Goal: Information Seeking & Learning: Understand process/instructions

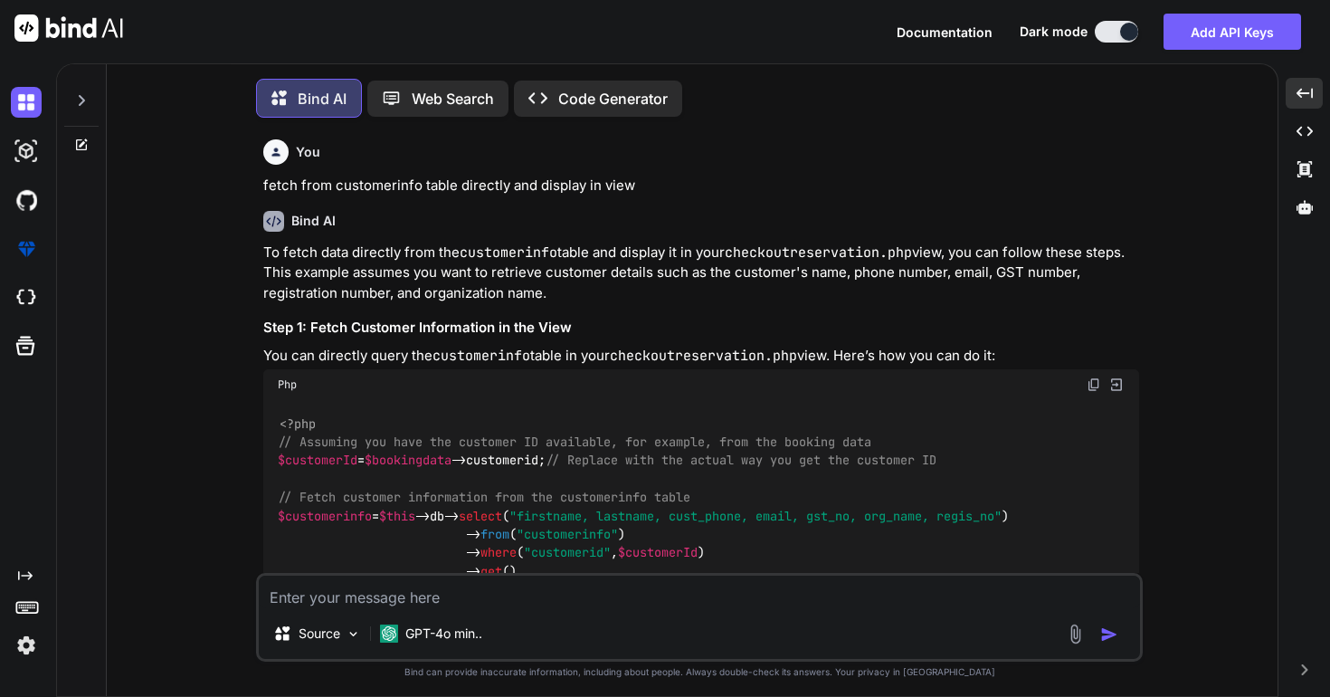
type textarea "f"
type textarea "x"
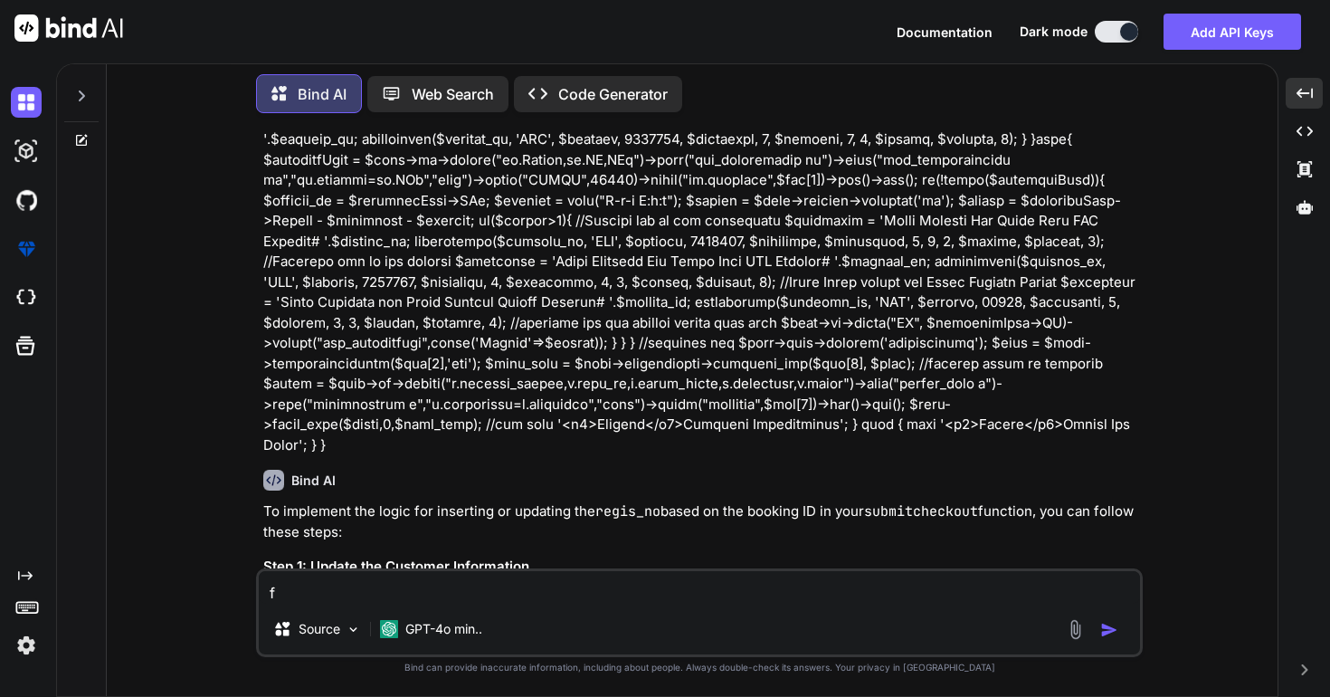
type textarea "fi"
type textarea "x"
type textarea "fin"
type textarea "x"
type textarea "fine"
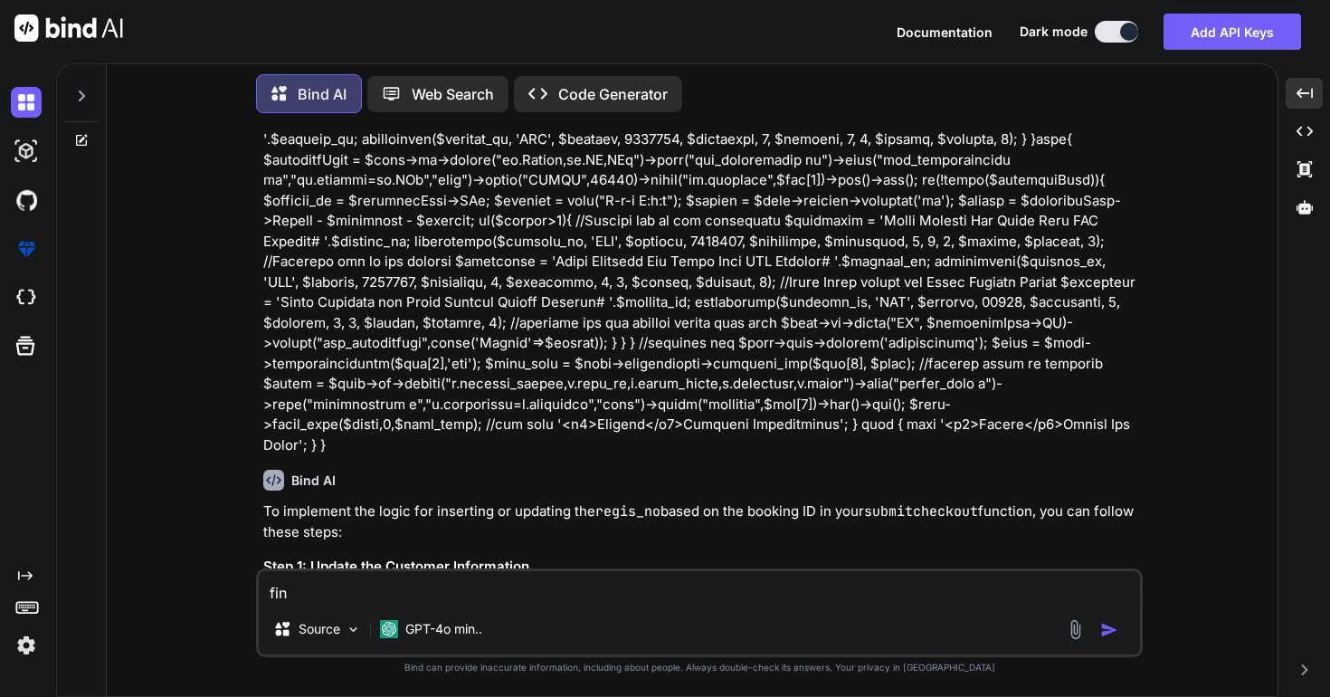
type textarea "x"
type textarea "fine"
type textarea "x"
type textarea "fine m"
type textarea "x"
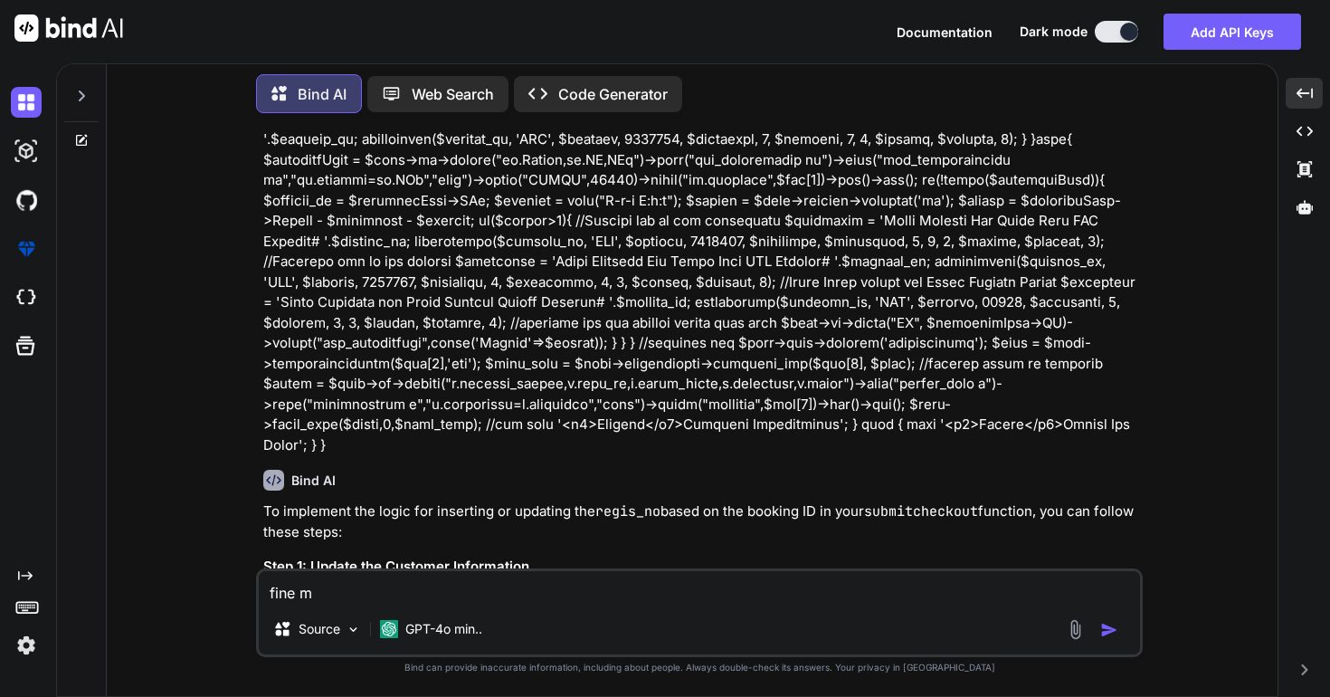
type textarea "fine ma"
type textarea "x"
type textarea "fine mak"
type textarea "x"
type textarea "fine make"
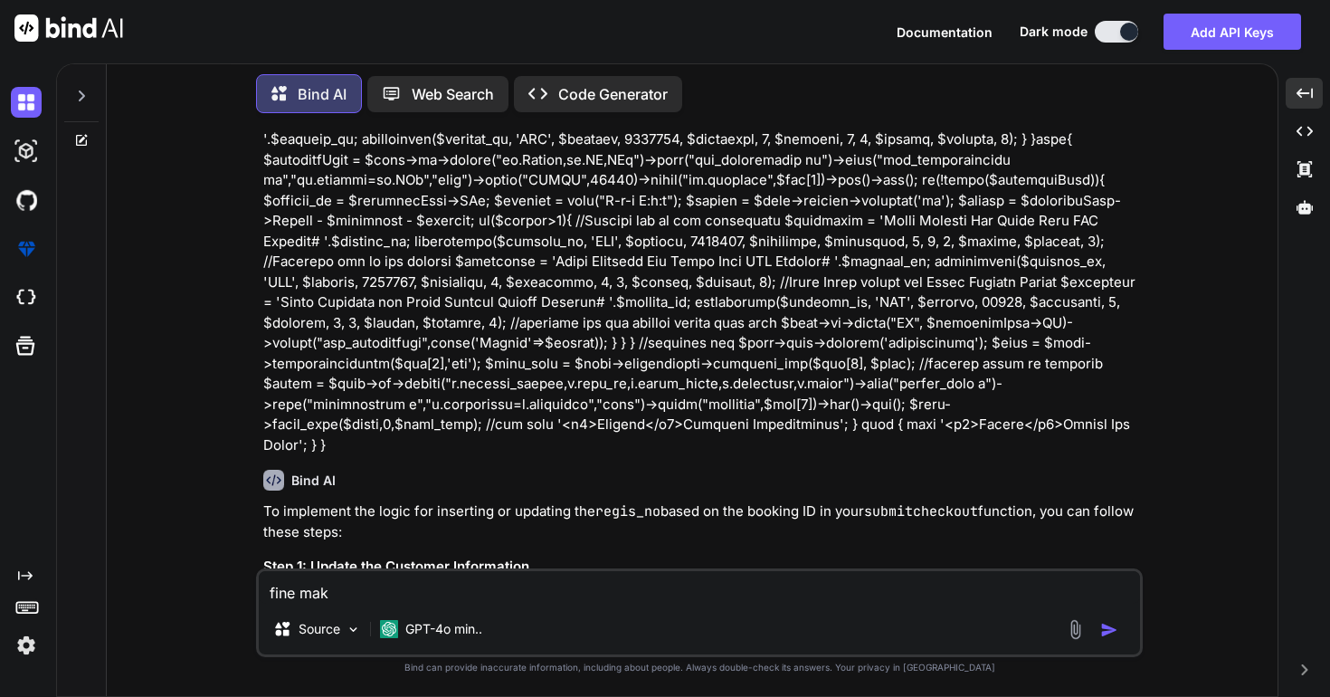
type textarea "x"
type textarea "fine make"
type textarea "x"
type textarea "fine make r"
type textarea "x"
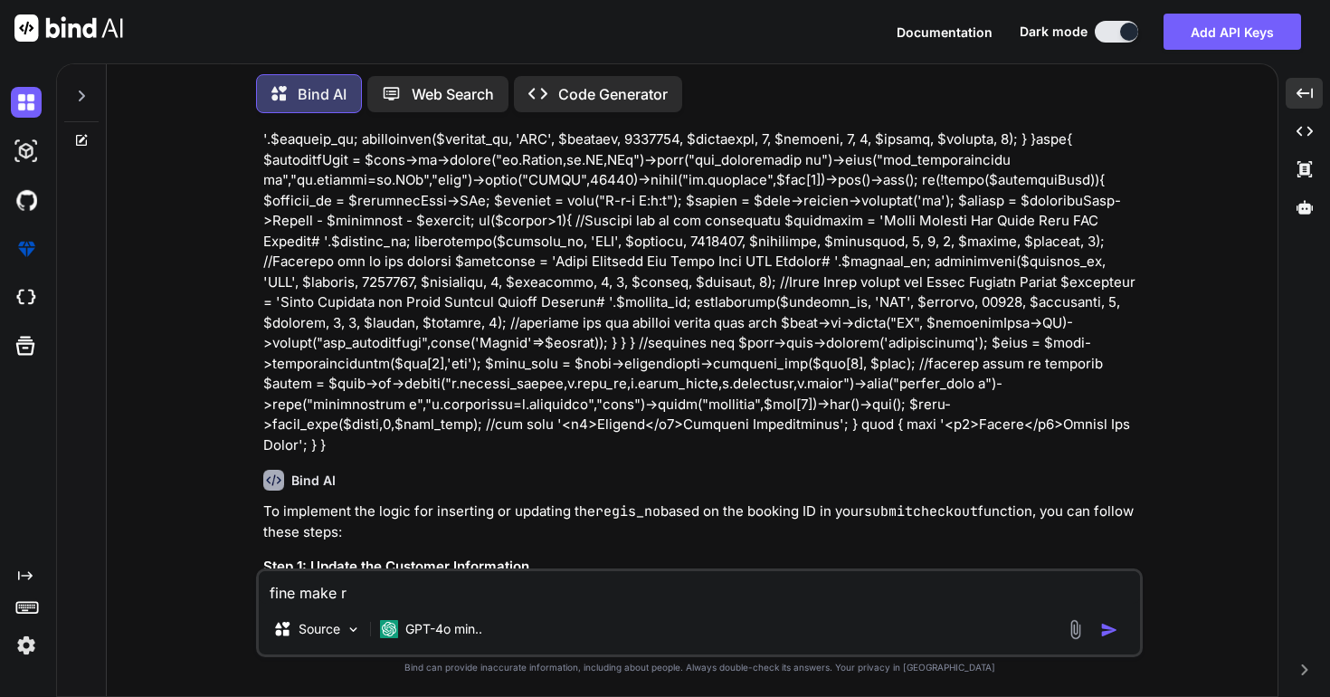
type textarea "fine make re"
type textarea "x"
type textarea "fine make ref"
type textarea "x"
type textarea "fine make refi"
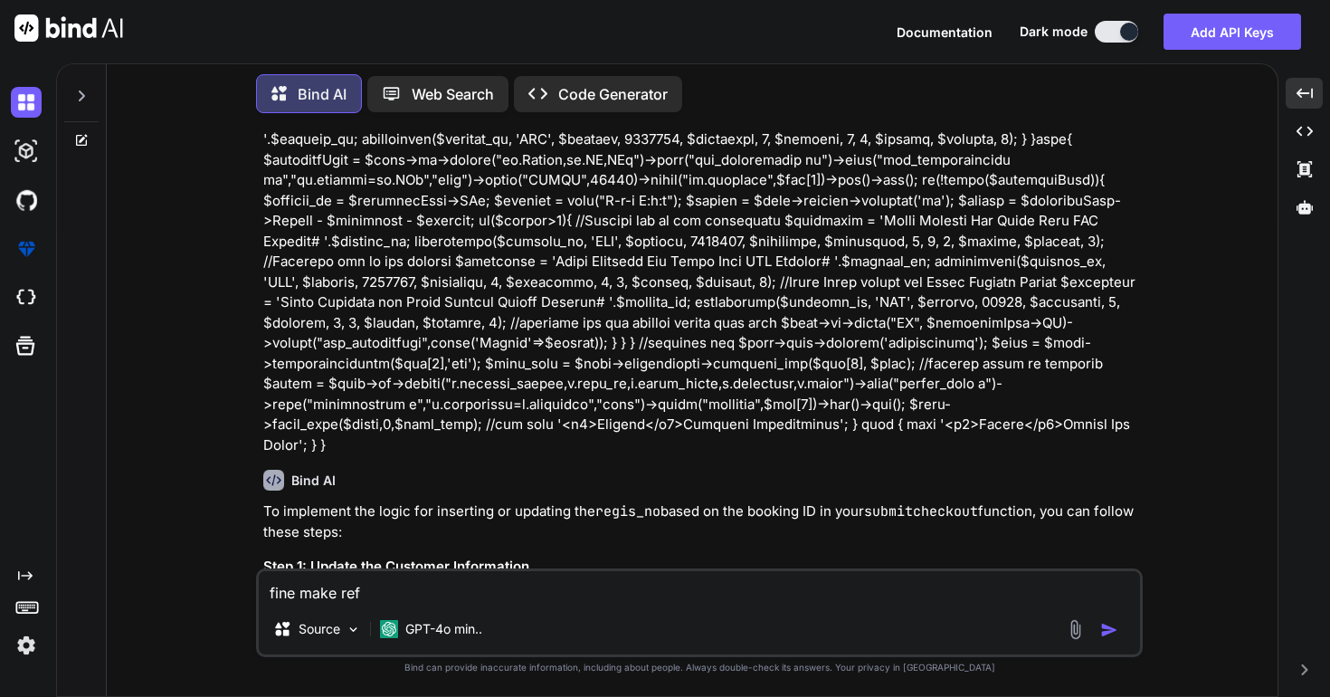
type textarea "x"
type textarea "fine make refis"
type textarea "x"
type textarea "fine make refist"
type textarea "x"
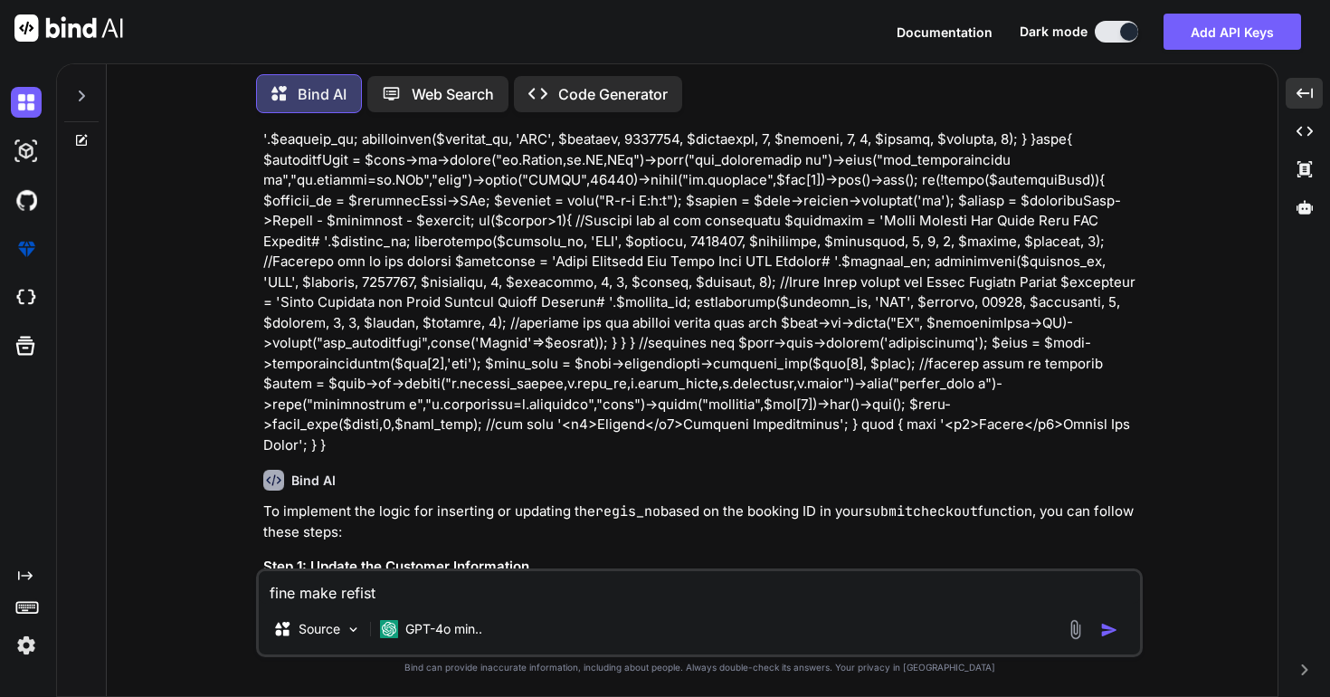
type textarea "fine make refistr"
type textarea "x"
type textarea "fine make refistra"
type textarea "x"
type textarea "fine make refistr"
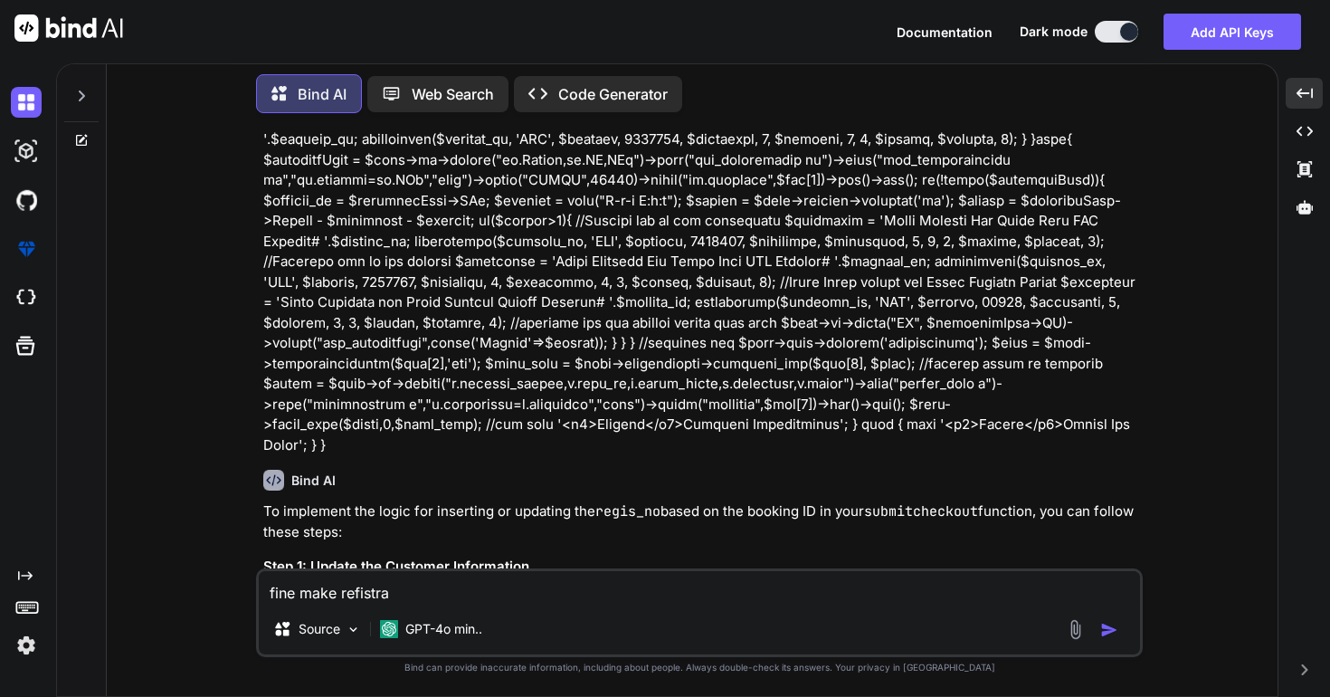
type textarea "x"
type textarea "fine make refist"
type textarea "x"
type textarea "fine make refis"
type textarea "x"
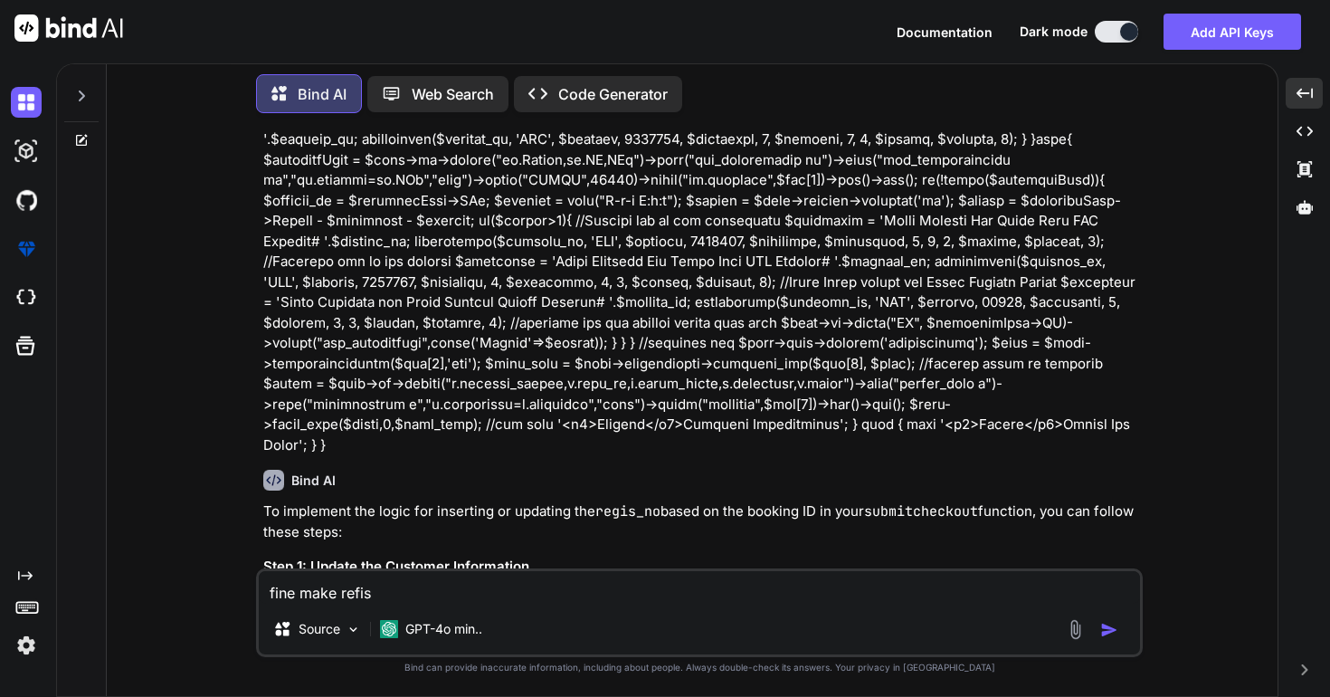
type textarea "fine make refi"
type textarea "x"
type textarea "fine make ref"
type textarea "x"
type textarea "fine make re"
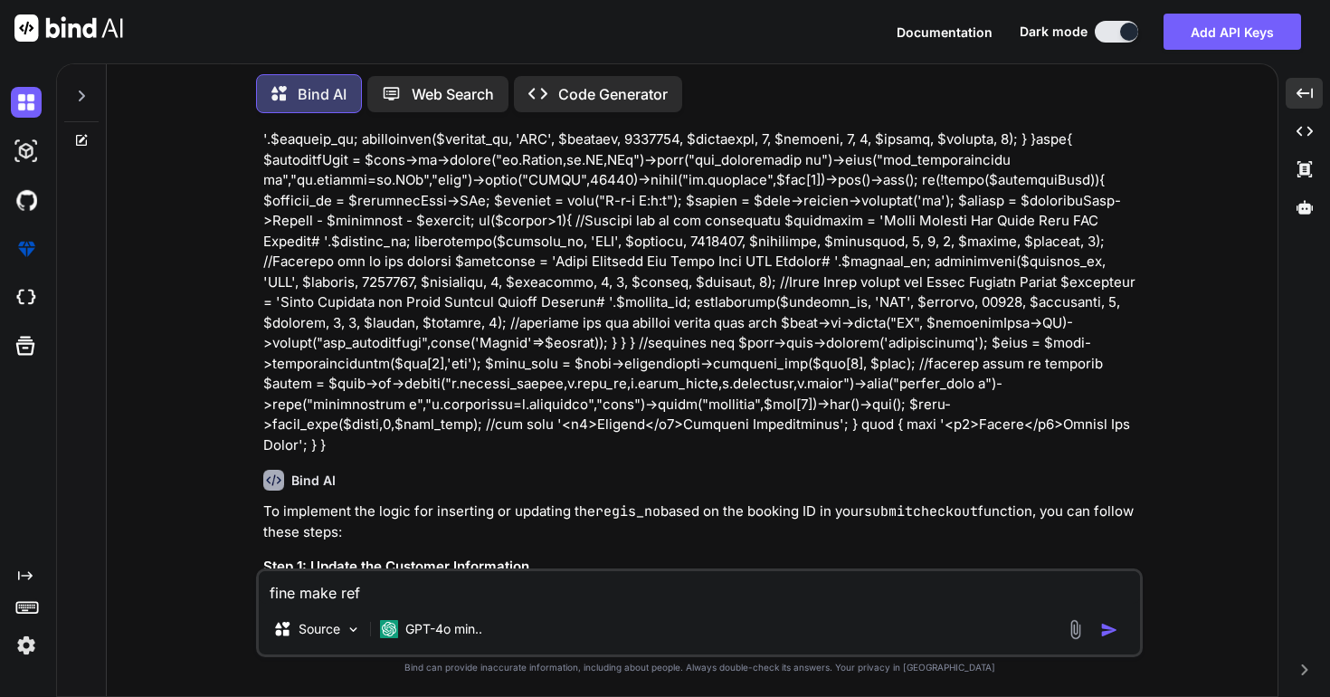
type textarea "x"
type textarea "fine make r"
type textarea "x"
type textarea "fine make re"
type textarea "x"
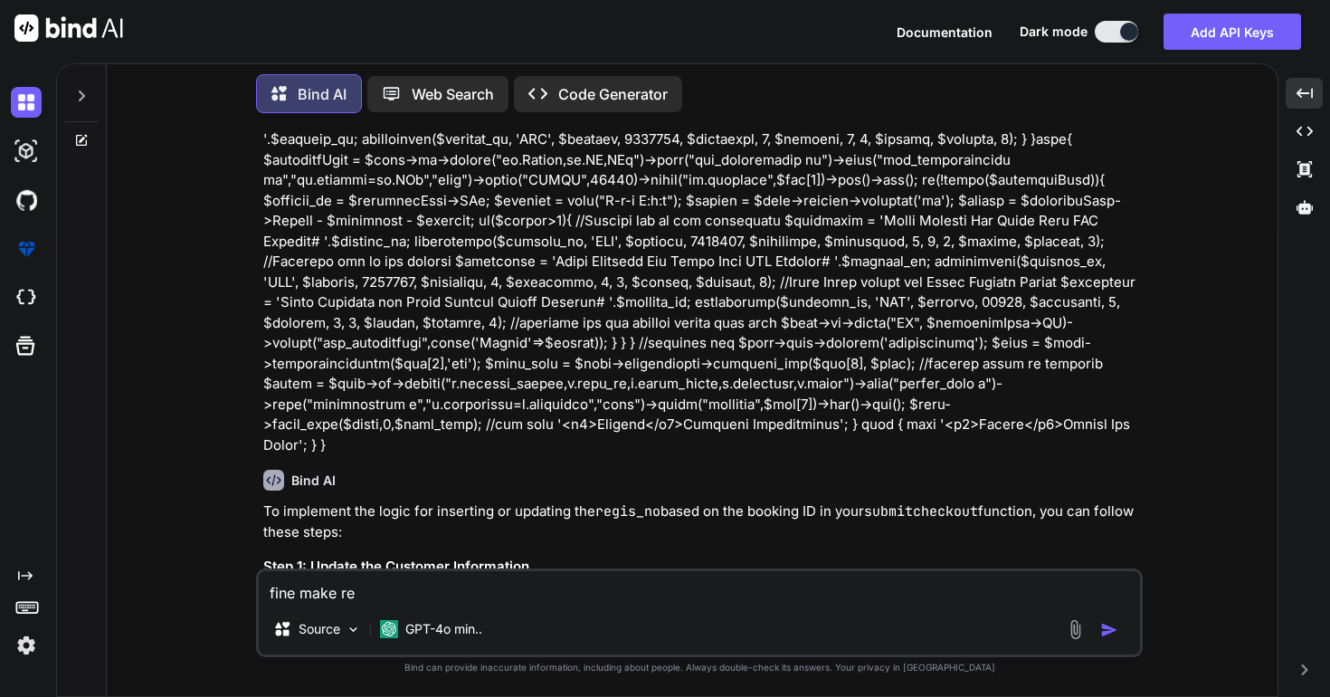
type textarea "fine make reg"
type textarea "x"
type textarea "fine make regi"
type textarea "x"
type textarea "fine make regis"
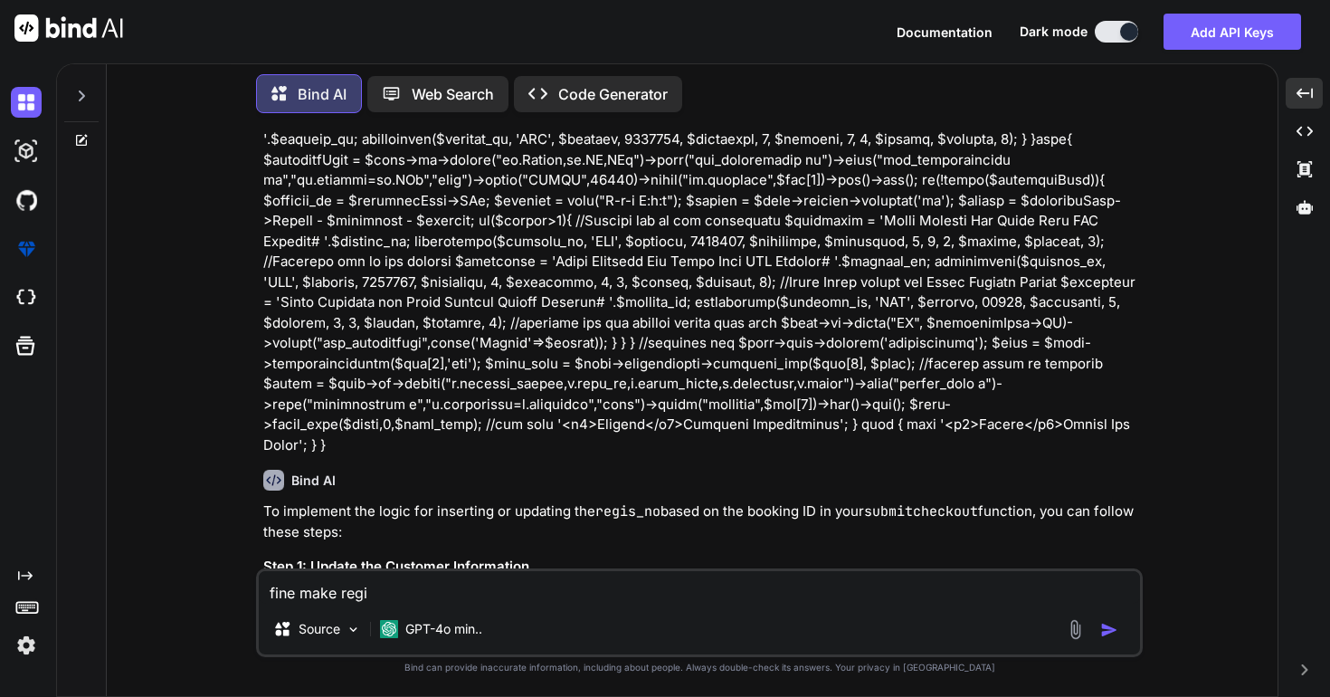
type textarea "x"
type textarea "fine make regist"
type textarea "x"
type textarea "fine make registr"
type textarea "x"
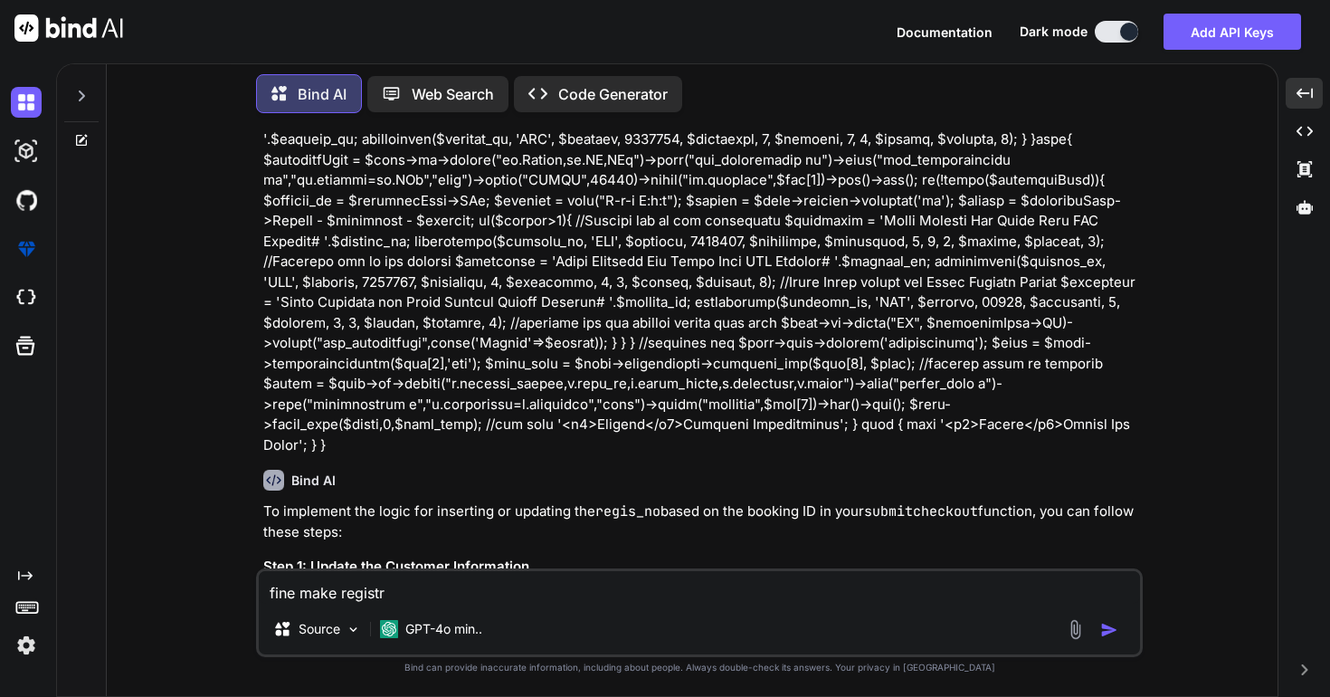
type textarea "fine make registra"
type textarea "x"
type textarea "fine make registrat"
type textarea "x"
type textarea "fine make registrati"
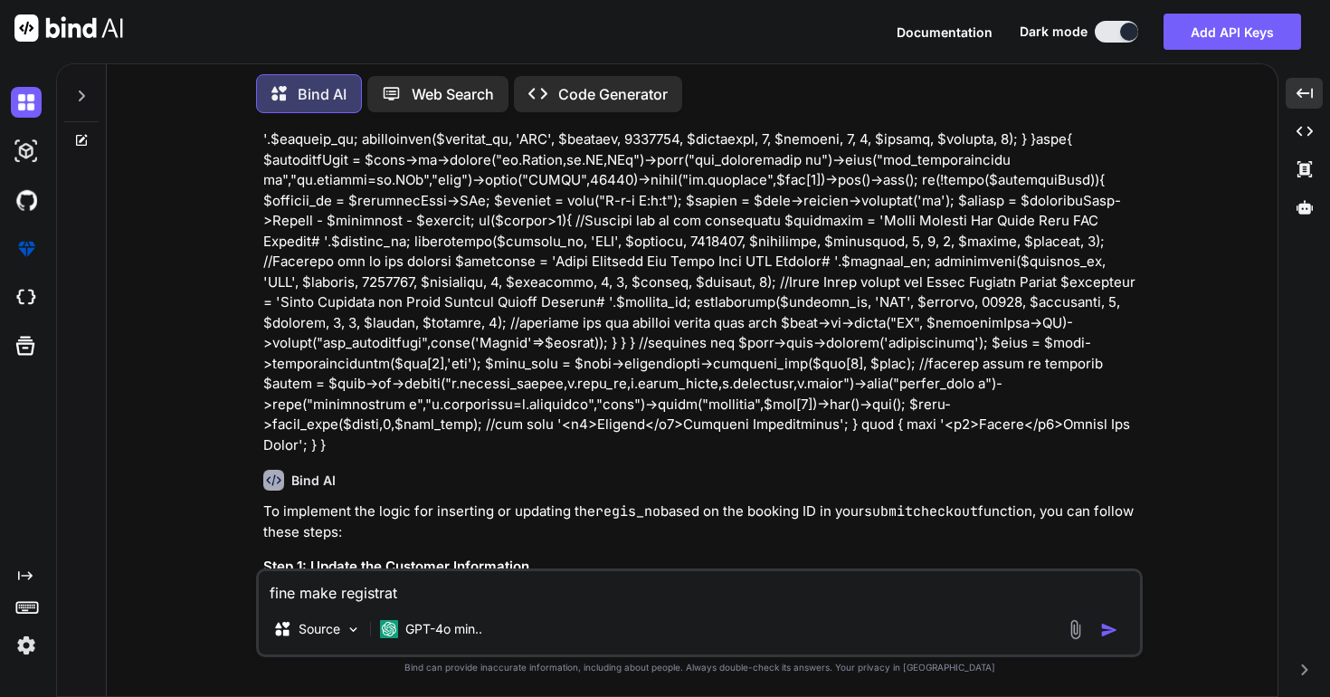
type textarea "x"
type textarea "fine make registratio"
type textarea "x"
type textarea "fine make registration"
type textarea "x"
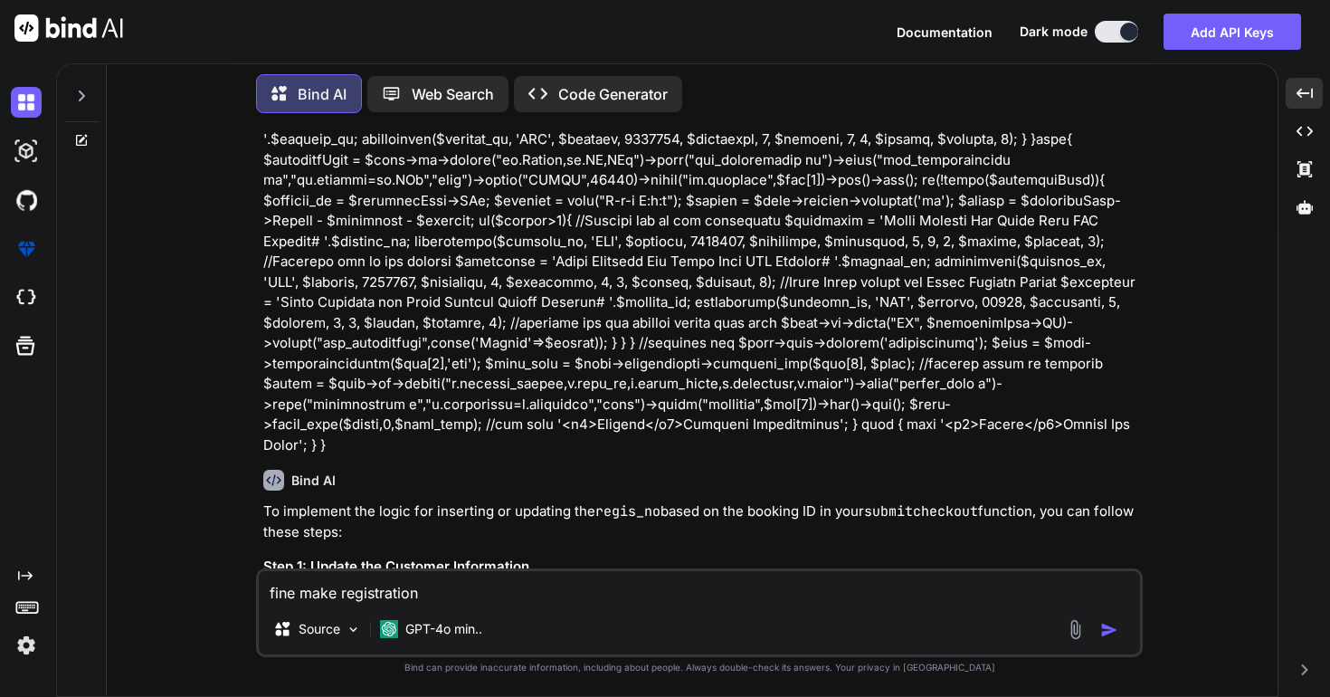
type textarea "fine make registration"
type textarea "x"
type textarea "fine make registration f"
type textarea "x"
type textarea "fine make registration fi"
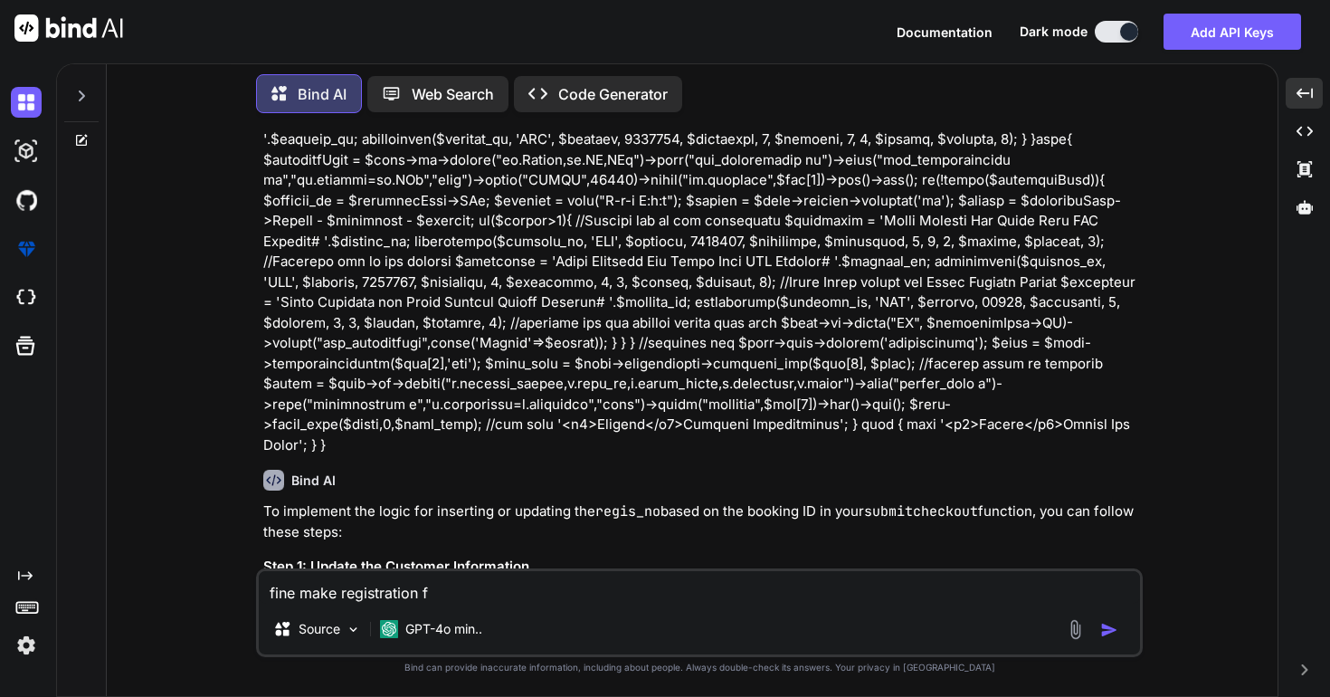
type textarea "x"
type textarea "fine make registration fie"
type textarea "x"
type textarea "fine make registration fiek"
type textarea "x"
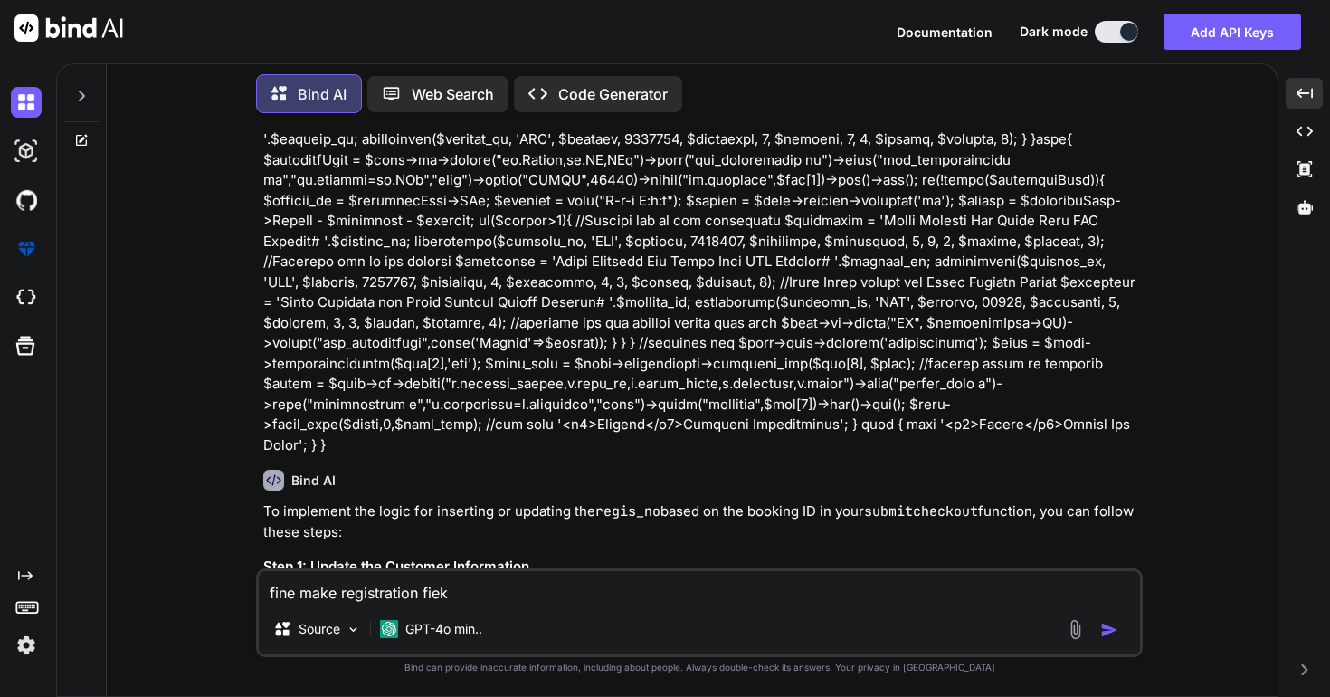
type textarea "fine make registration fieks"
type textarea "x"
type textarea "fine make registration fiek="
type textarea "x"
type textarea "fine make registration fiek"
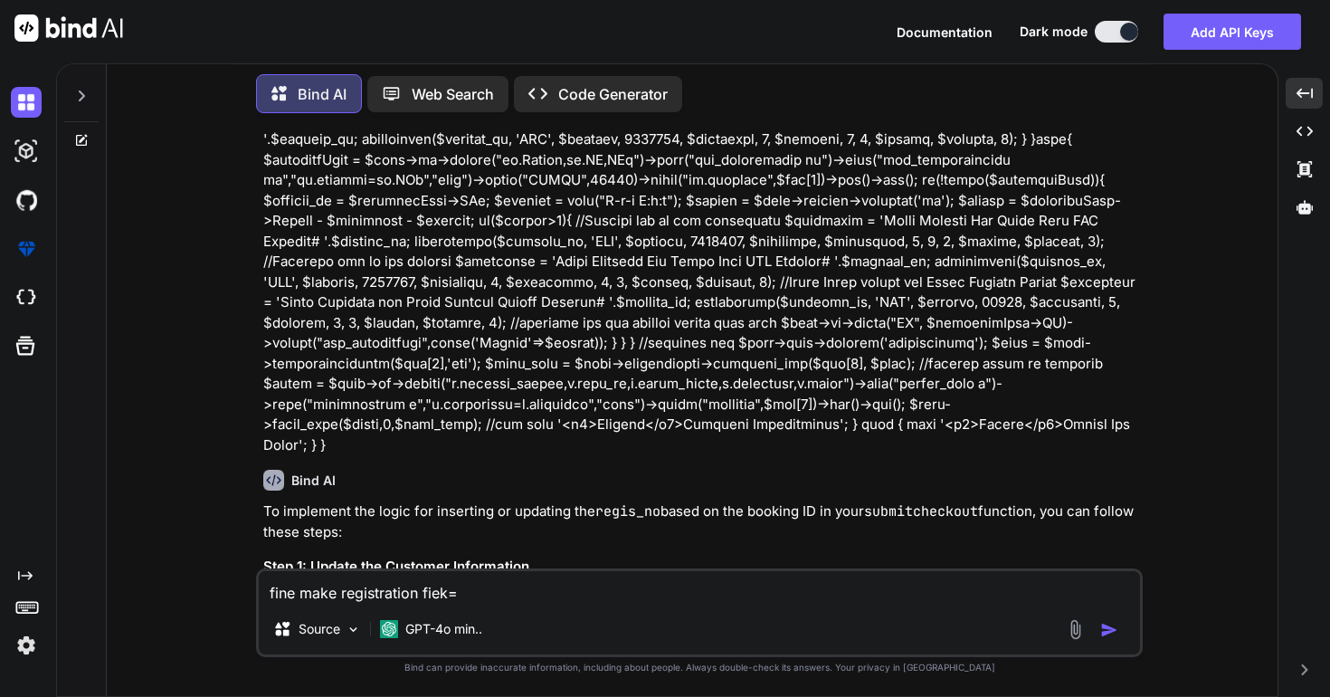
type textarea "x"
type textarea "fine make registration fie"
type textarea "x"
type textarea "fine make registration fiel"
type textarea "x"
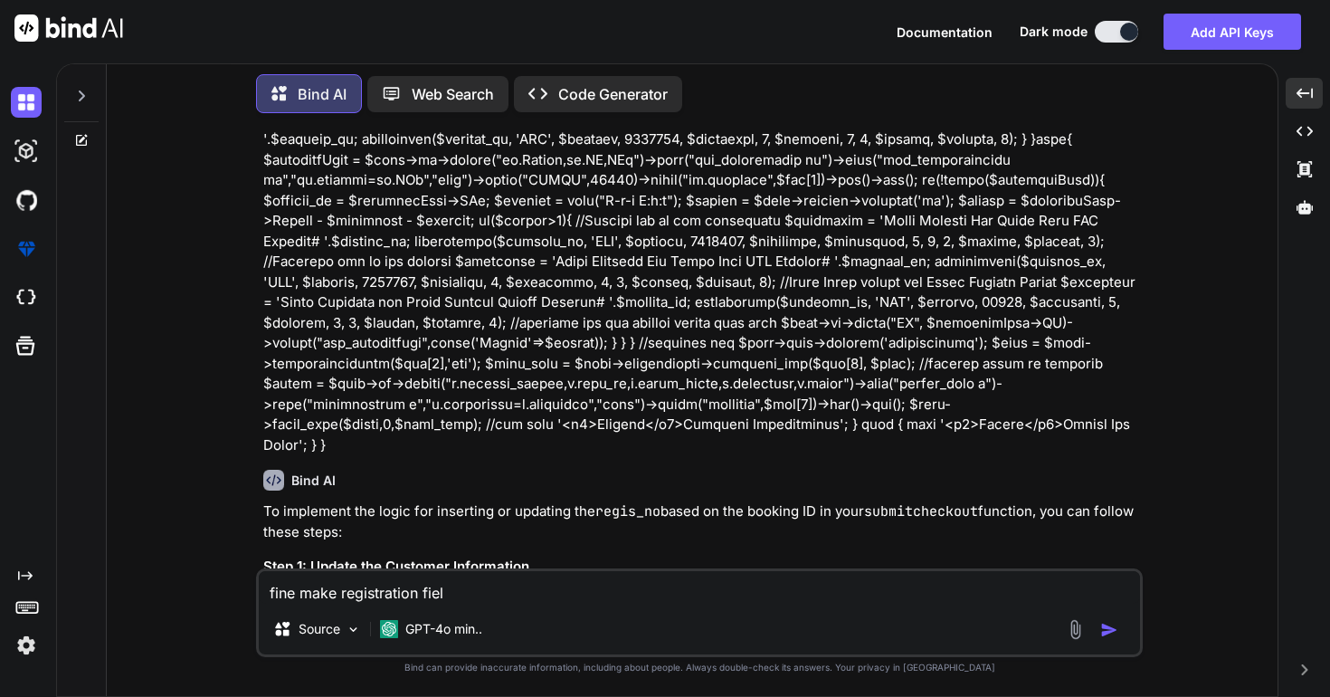
type textarea "fine make registration field"
type textarea "x"
type textarea "fine make registration field"
type textarea "x"
type textarea "fine make registration field i"
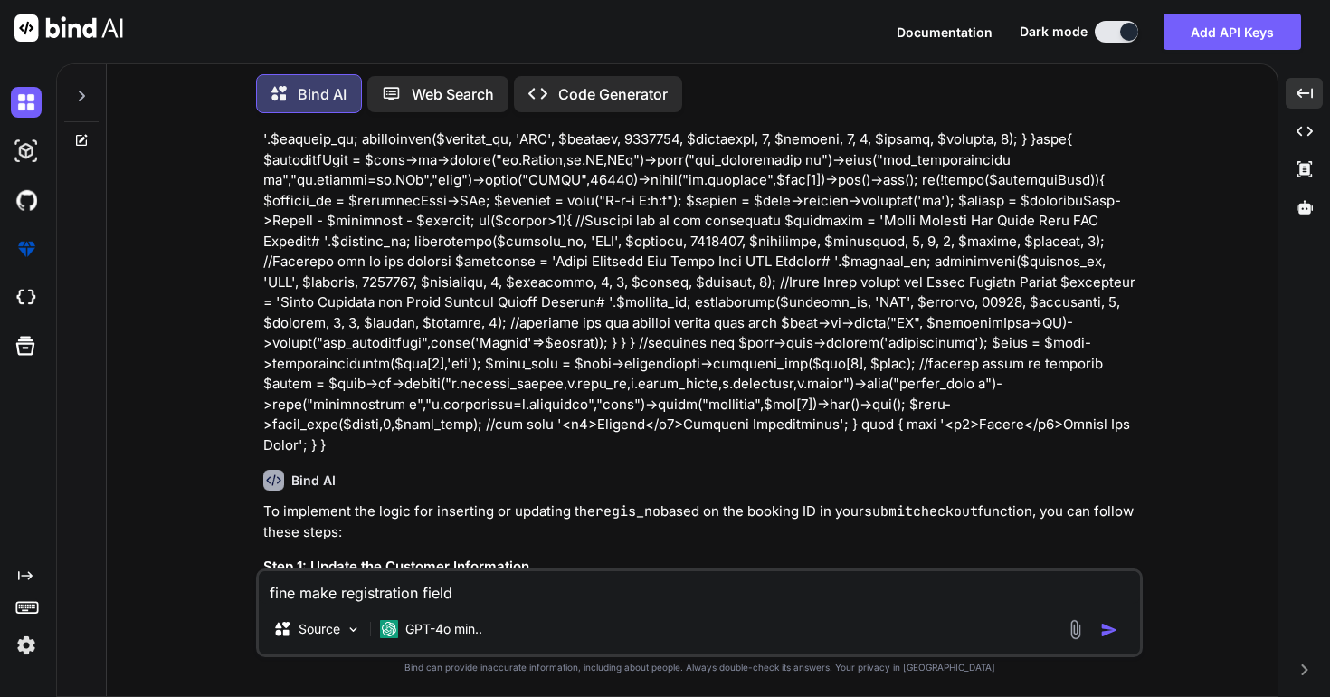
type textarea "x"
type textarea "fine make registration field is"
type textarea "x"
type textarea "fine make registration field is"
type textarea "x"
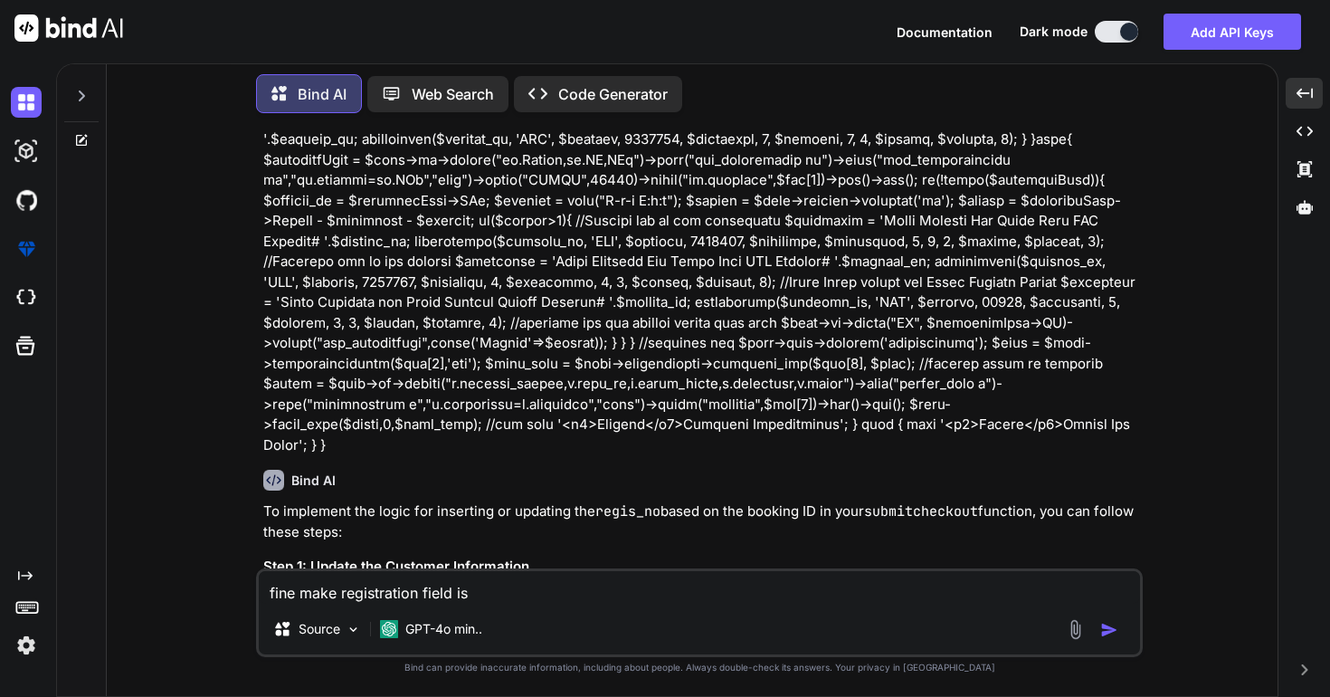
type textarea "fine make registration field is r"
type textarea "x"
type textarea "fine make registration field is re"
type textarea "x"
type textarea "fine make registration field is req"
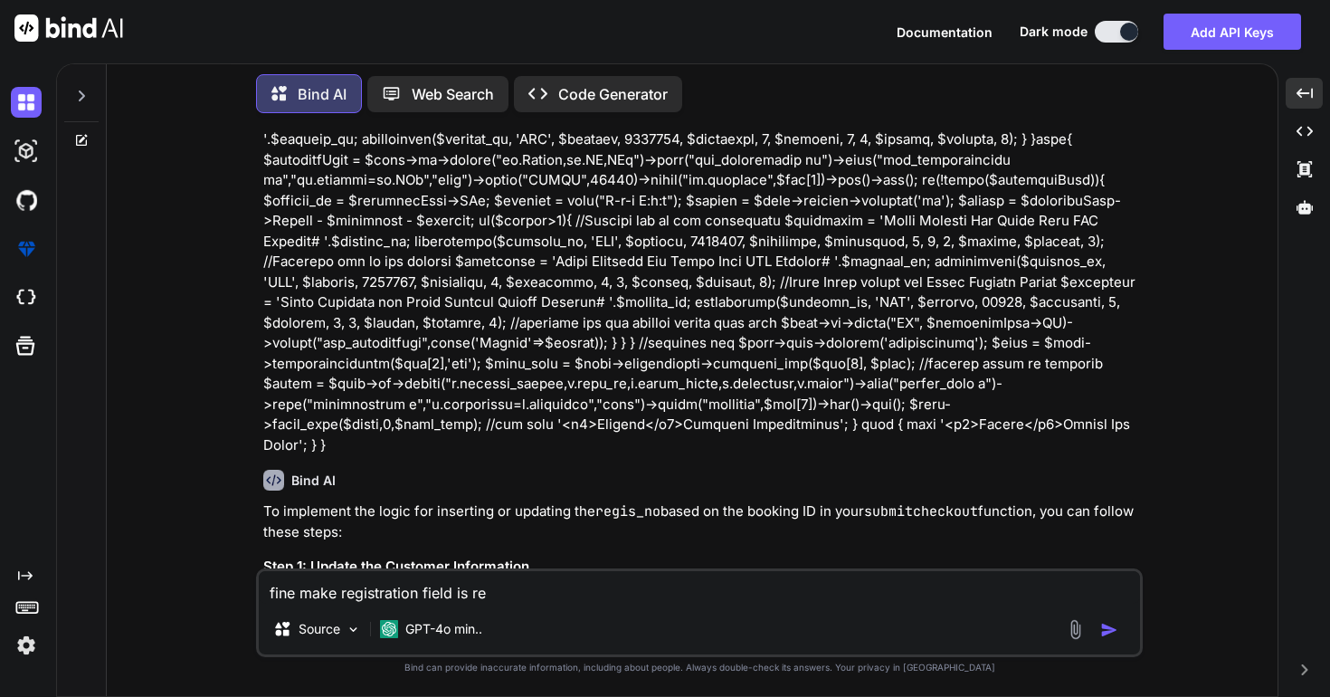
type textarea "x"
type textarea "fine make registration field is requ"
type textarea "x"
type textarea "fine make registration field is requi"
type textarea "x"
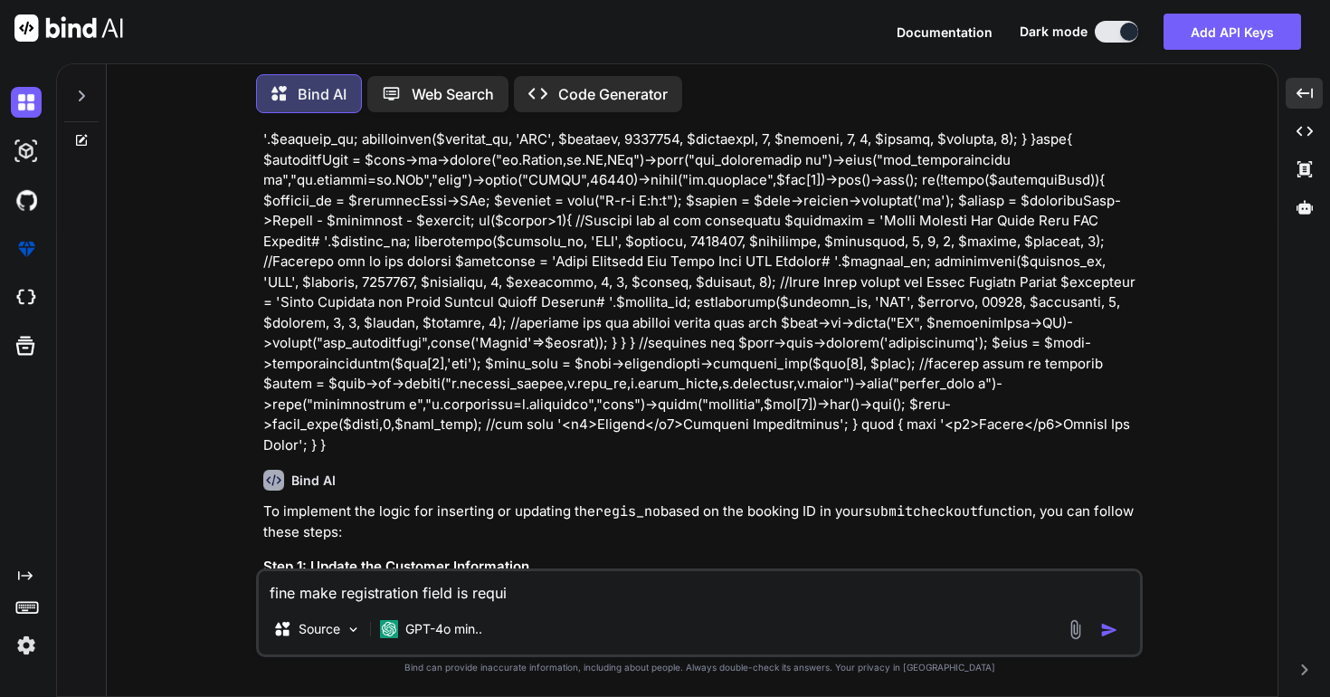
type textarea "fine make registration field is requir"
type textarea "x"
type textarea "fine make registration field is require"
type textarea "x"
type textarea "fine make registration field is required"
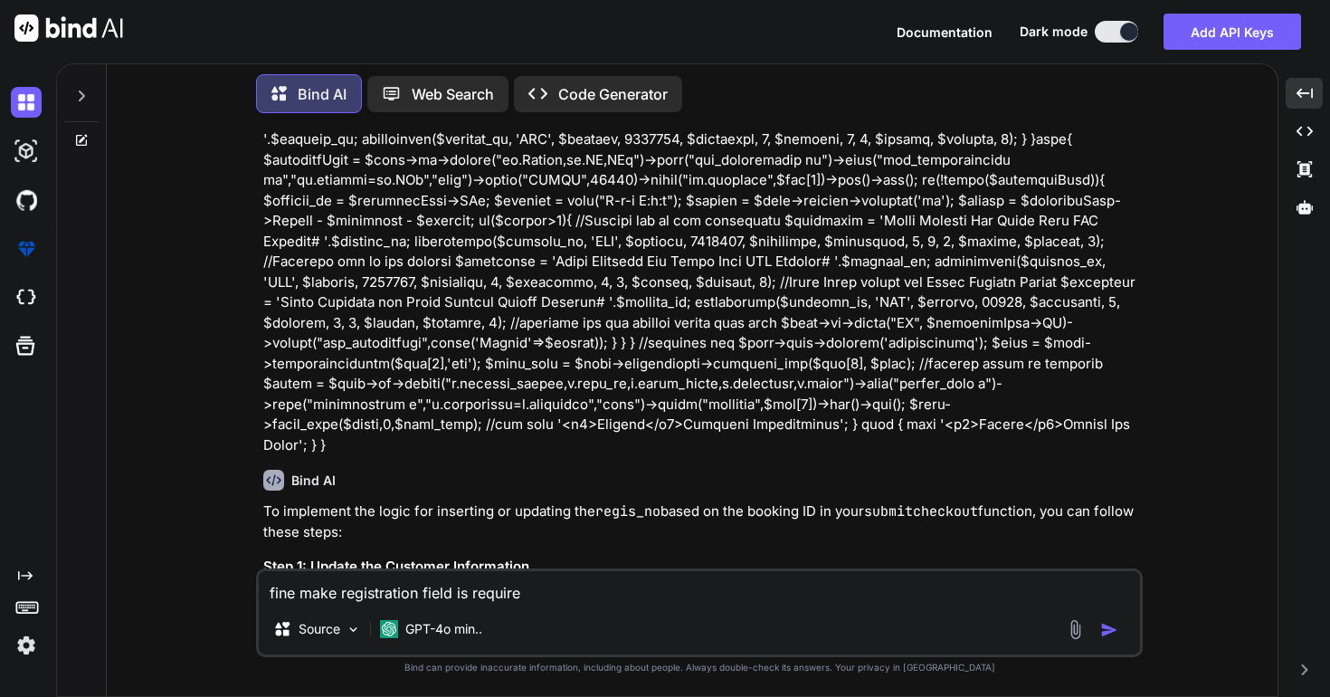
type textarea "x"
type textarea "fine make registration field is required."
type textarea "x"
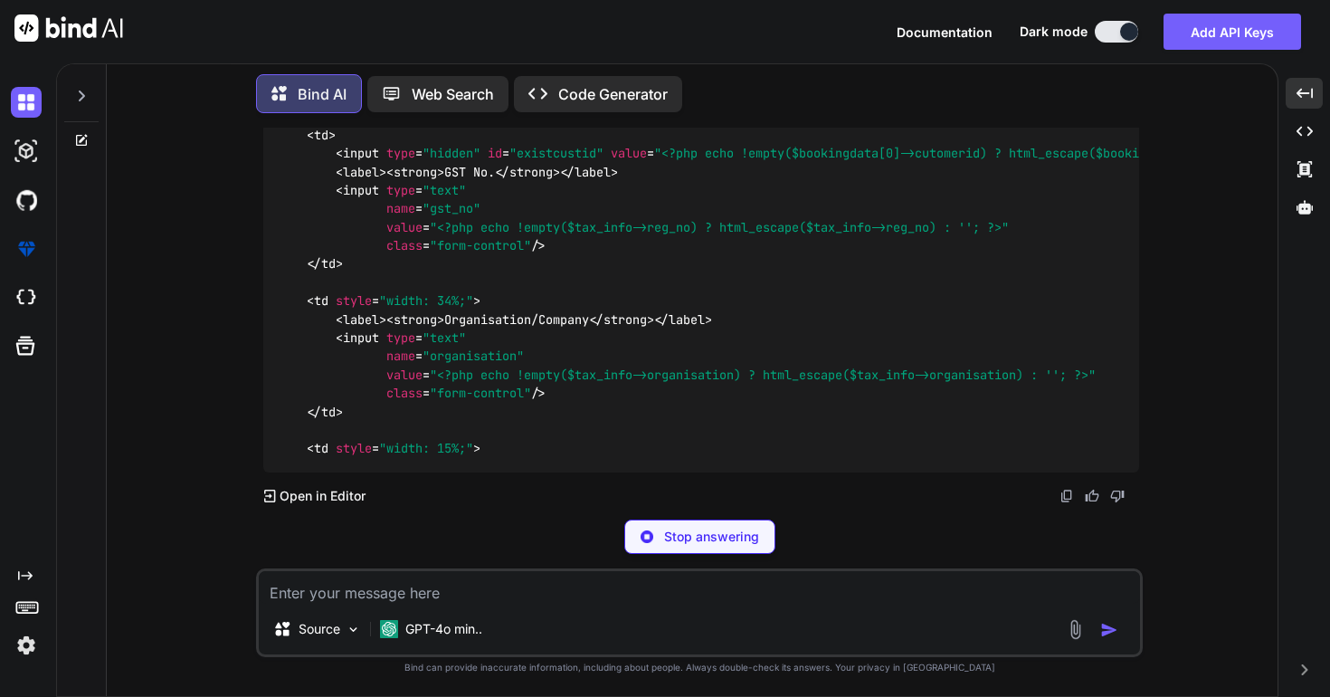
scroll to position [49440, 0]
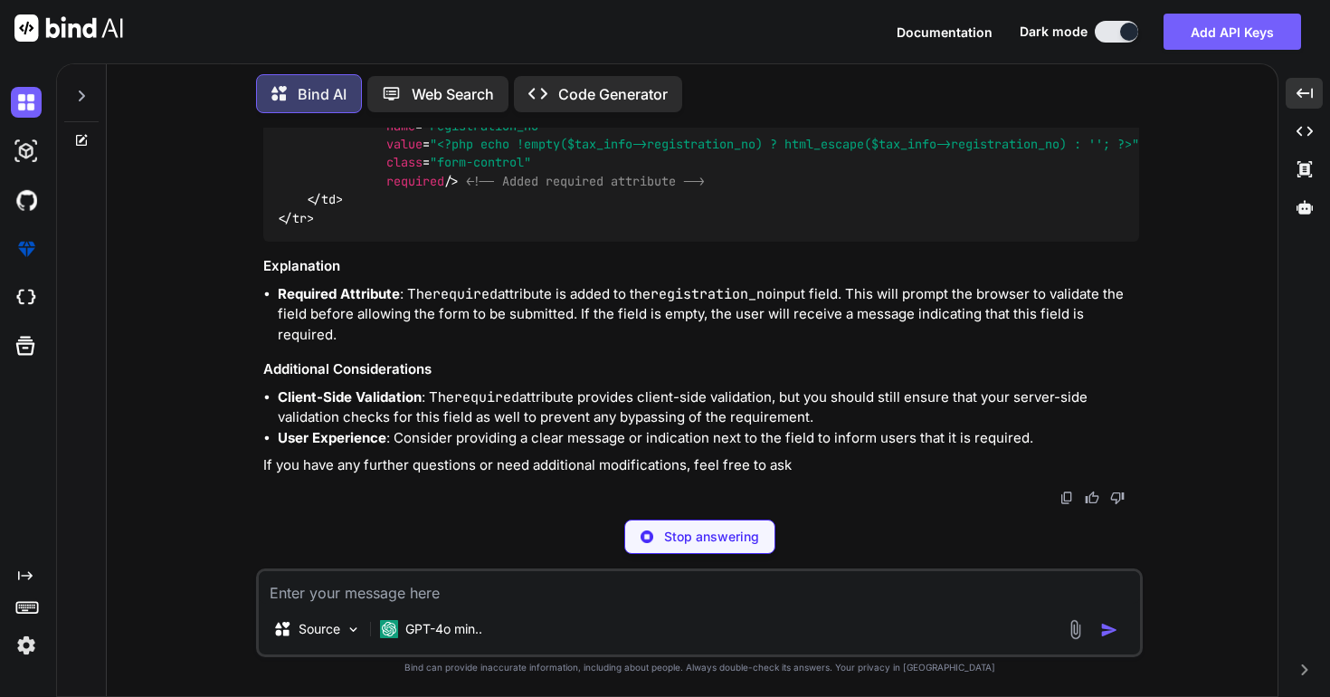
type textarea "x"
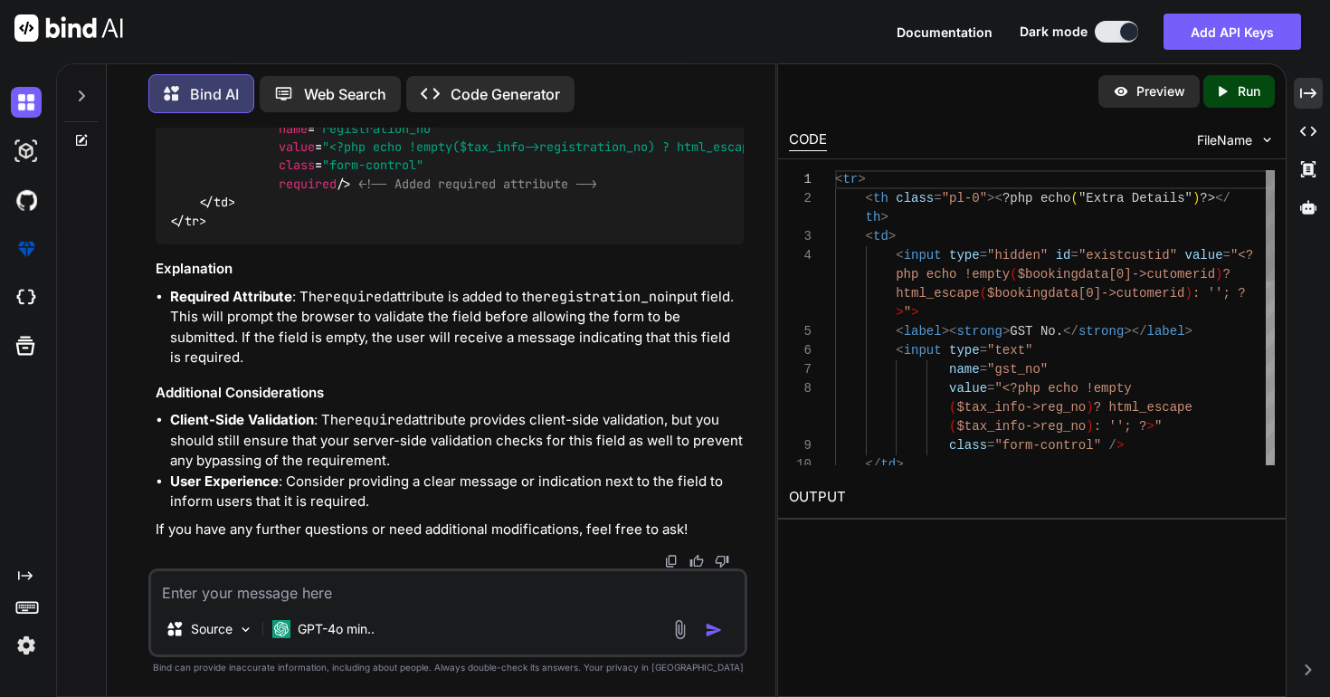
scroll to position [59333, 0]
click at [1305, 88] on icon "Created with Pixso." at bounding box center [1308, 93] width 16 height 16
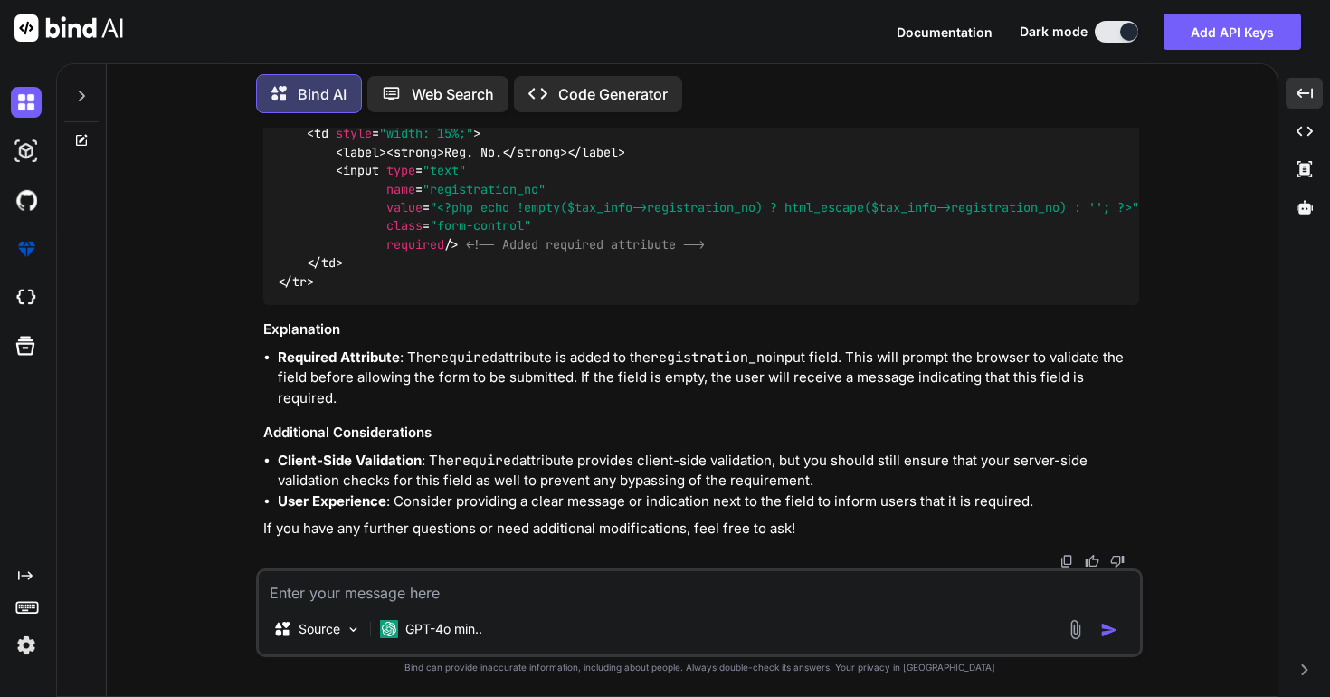
scroll to position [49729, 0]
drag, startPoint x: 389, startPoint y: 428, endPoint x: 447, endPoint y: 431, distance: 58.0
click at [448, 253] on span "< input type = "text" name = "registration_no" value = "<?php echo !empty($tax_…" at bounding box center [712, 208] width 869 height 90
copy span "required"
click at [542, 253] on span "< input type = "text" name = "registration_no" value = "<?php echo !empty($tax_…" at bounding box center [712, 208] width 869 height 90
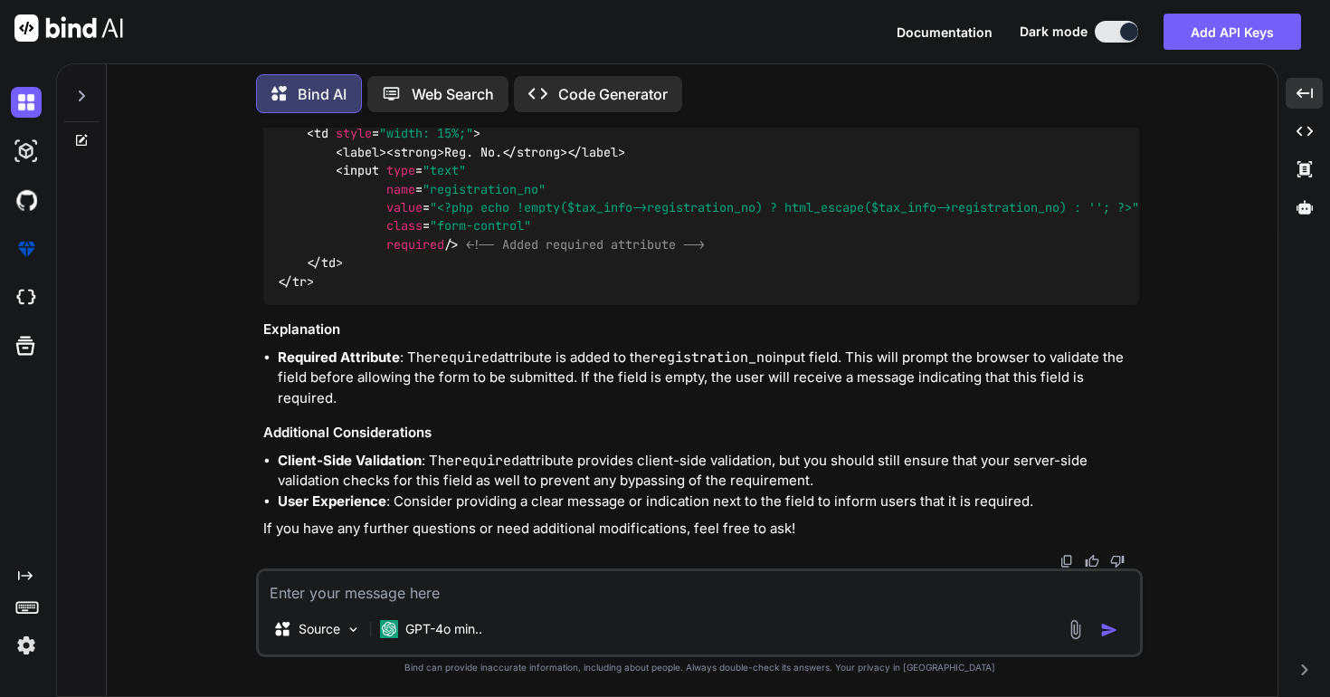
scroll to position [49741, 0]
click at [521, 598] on textarea at bounding box center [699, 587] width 881 height 33
type textarea "a"
type textarea "x"
type textarea "an"
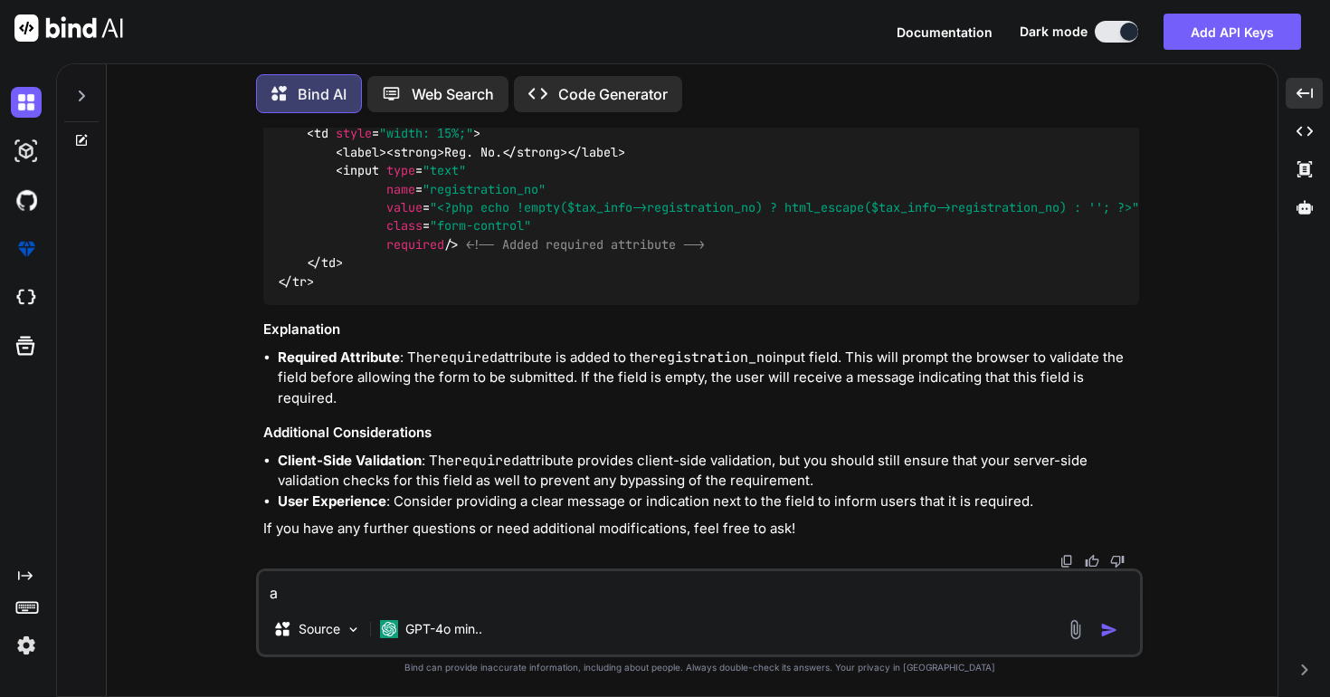
type textarea "x"
type textarea "and"
type textarea "x"
type textarea "and"
type textarea "x"
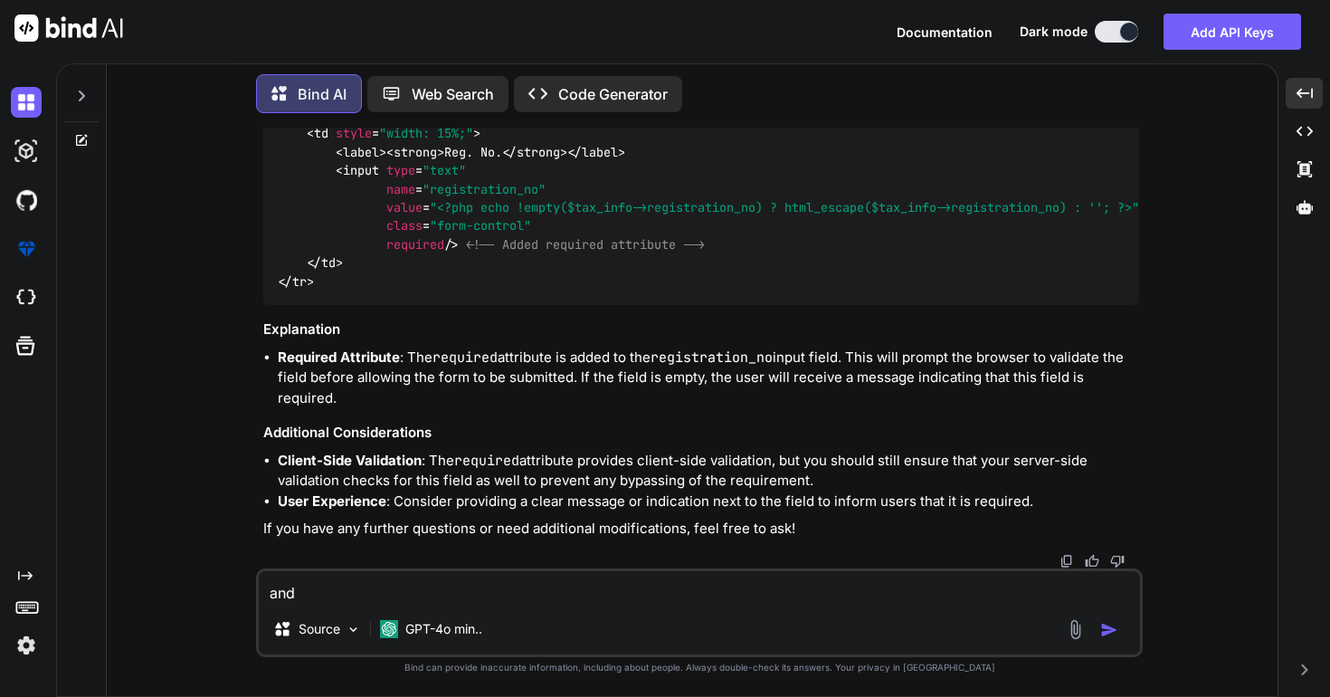
type textarea "and m"
type textarea "x"
type textarea "and ma"
type textarea "x"
type textarea "and max"
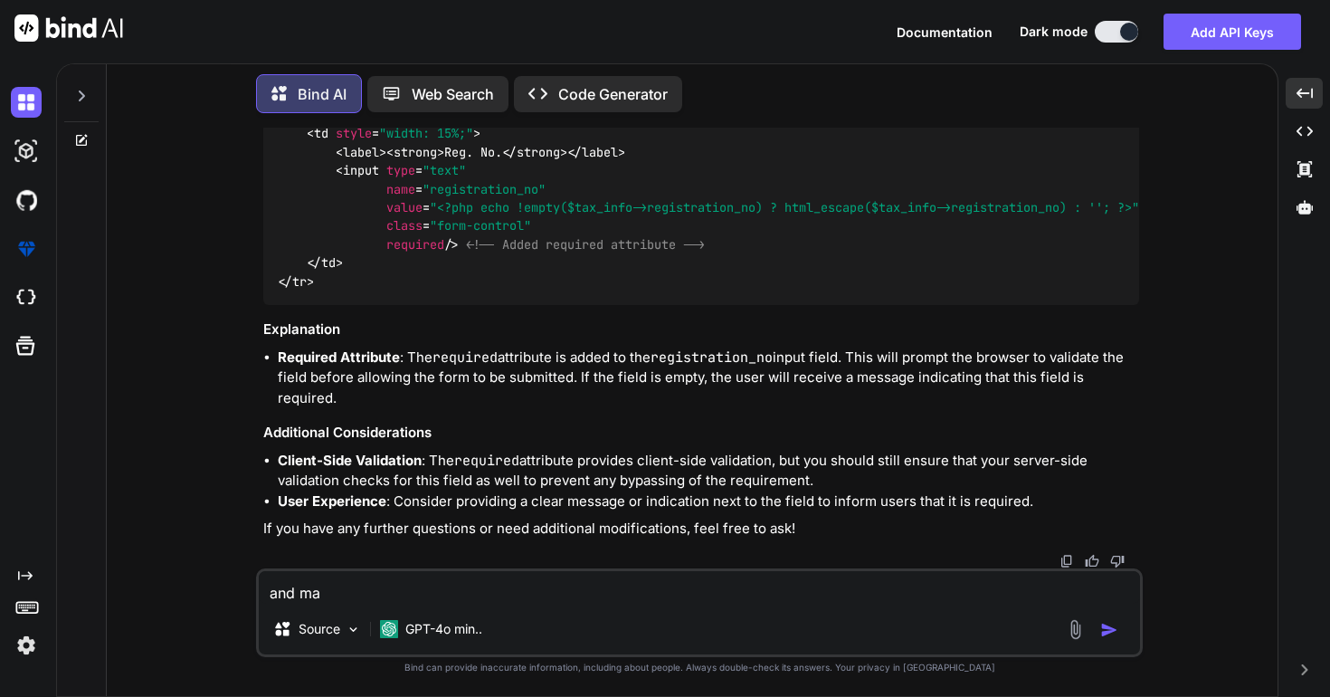
type textarea "x"
type textarea "and max"
type textarea "x"
type textarea "and max l"
type textarea "x"
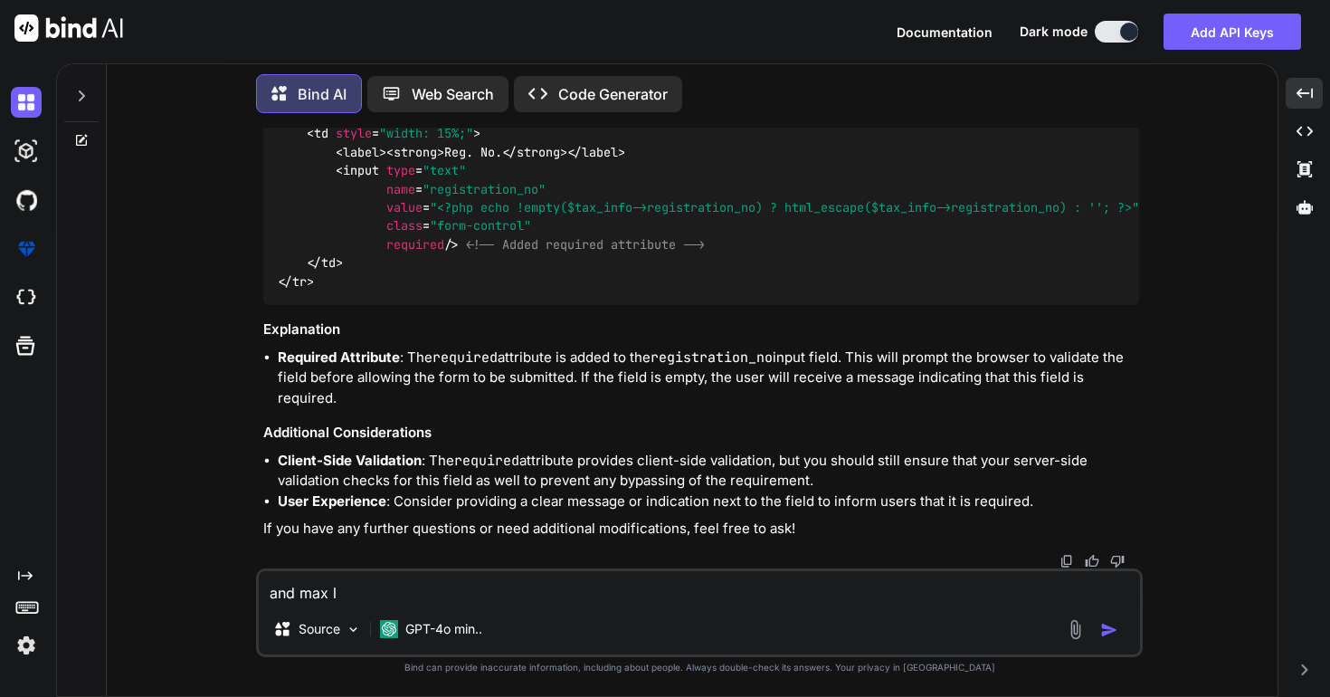
type textarea "and max le"
type textarea "x"
type textarea "and [PERSON_NAME]"
type textarea "x"
type textarea "and [PERSON_NAME]"
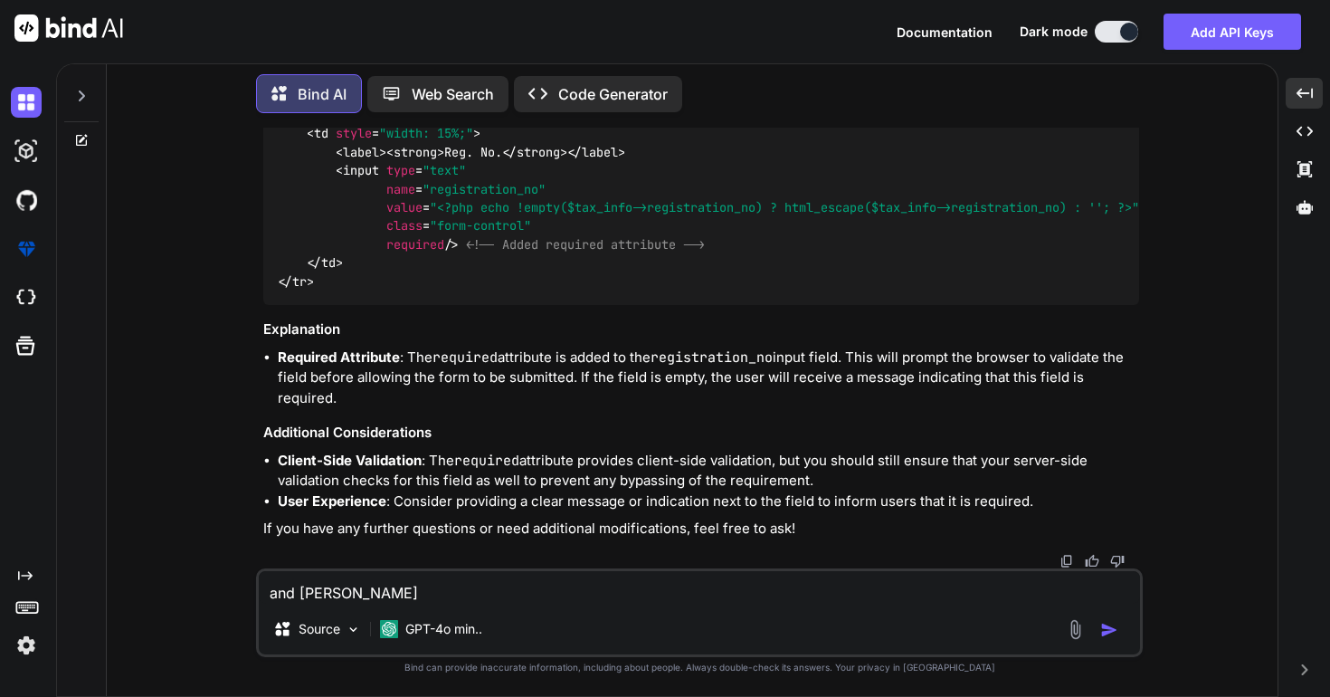
type textarea "x"
type textarea "and [PERSON_NAME]"
type textarea "x"
type textarea "and max length"
type textarea "x"
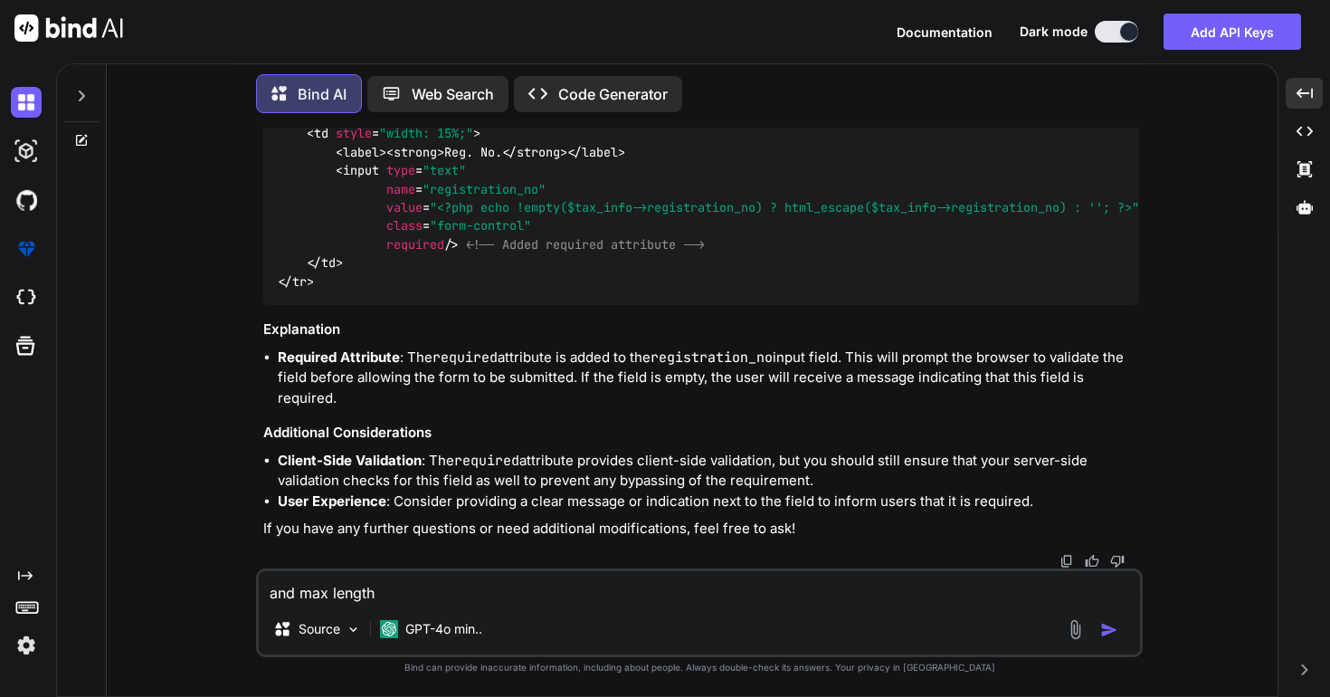
type textarea "and max length"
type textarea "x"
type textarea "and max length 5"
type textarea "x"
type textarea "and max length"
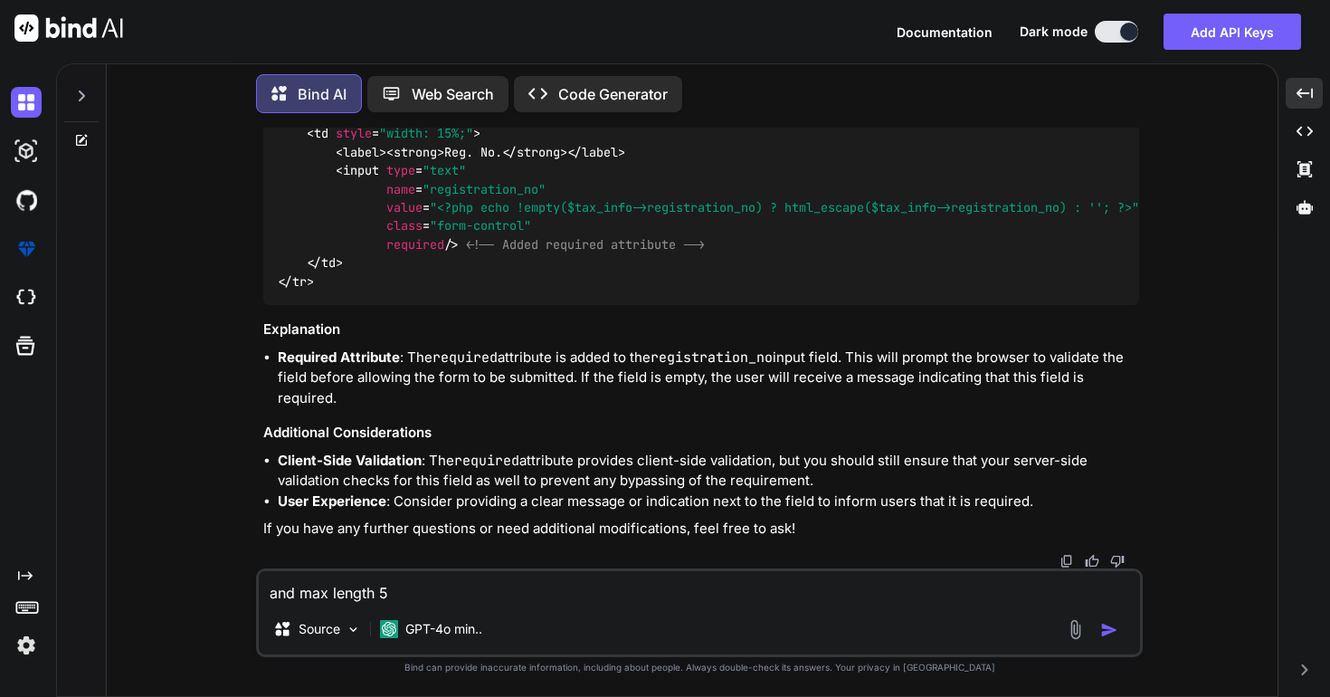
type textarea "x"
type textarea "and max length 6"
type textarea "x"
type textarea "and max length 6"
type textarea "x"
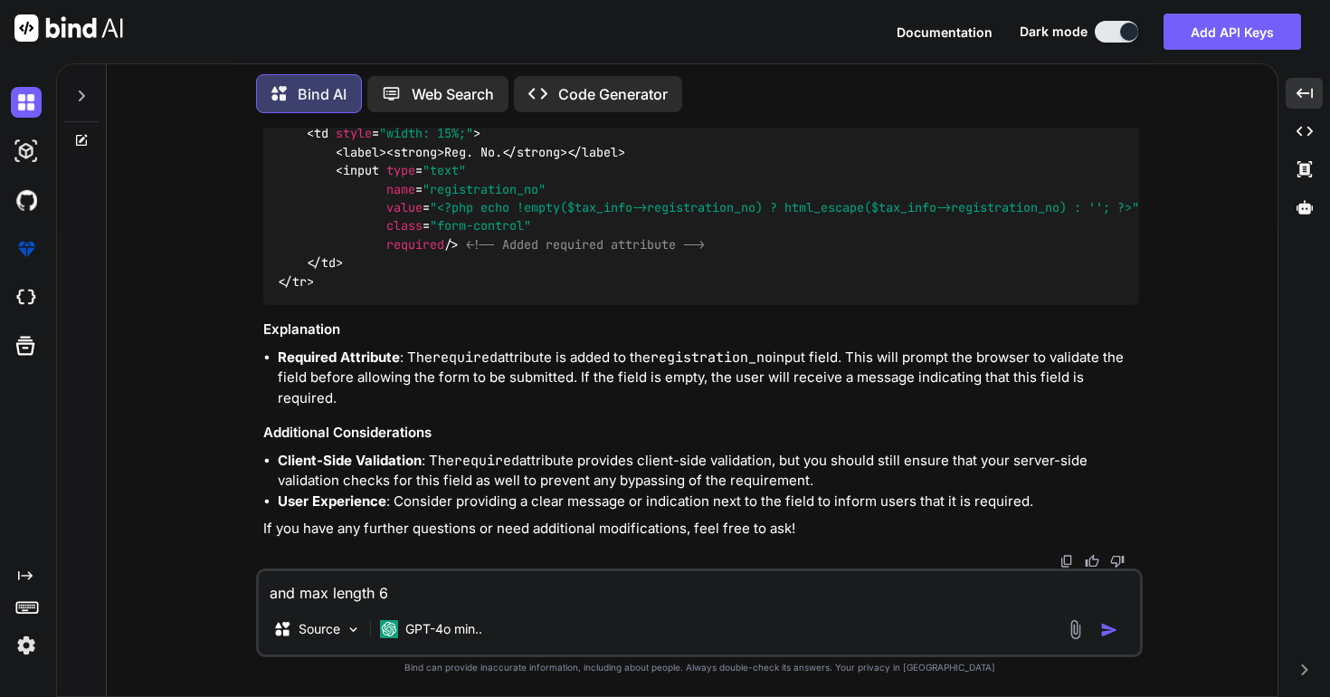
type textarea "and max length 6 c"
type textarea "x"
type textarea "and max length 6 ch"
type textarea "x"
type textarea "and max length 6 cha"
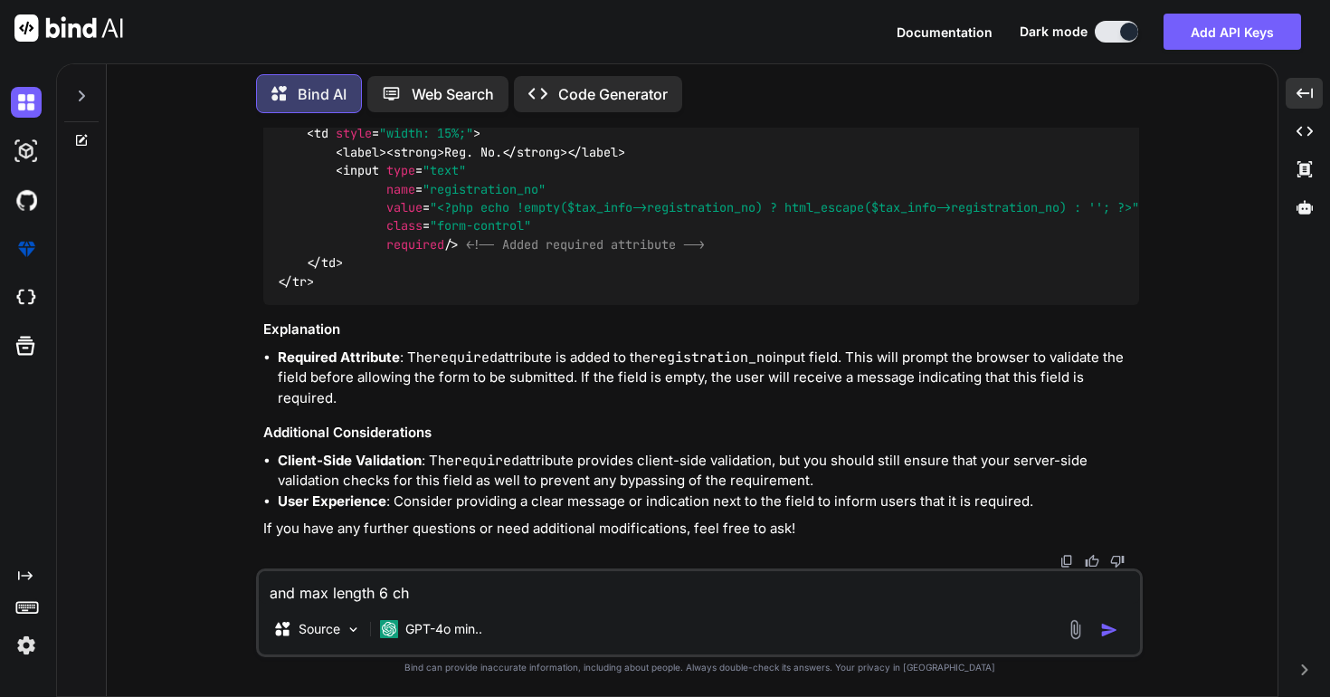
type textarea "x"
type textarea "and max length 6 char"
type textarea "x"
type textarea "and max length 6 char"
type textarea "x"
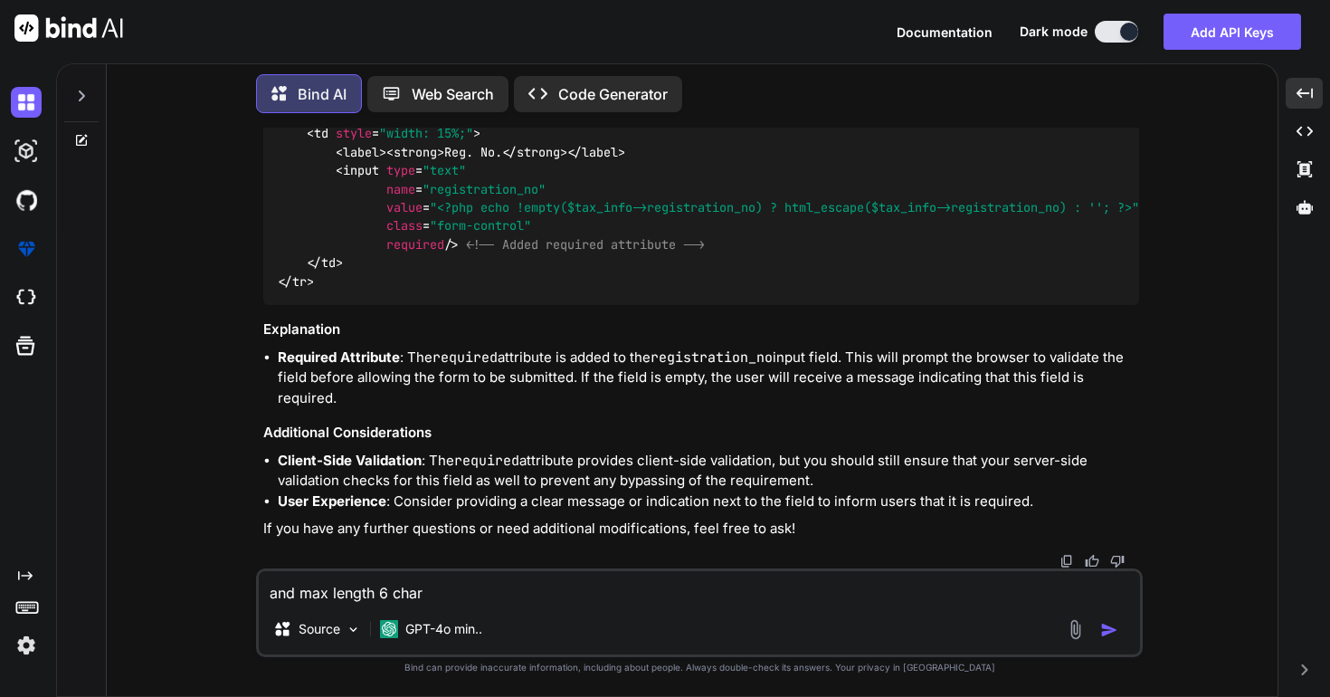
type textarea "and max length 6 char S"
type textarea "x"
type textarea "and max length 6 char Su"
type textarea "x"
type textarea "and max length 6 char Suf"
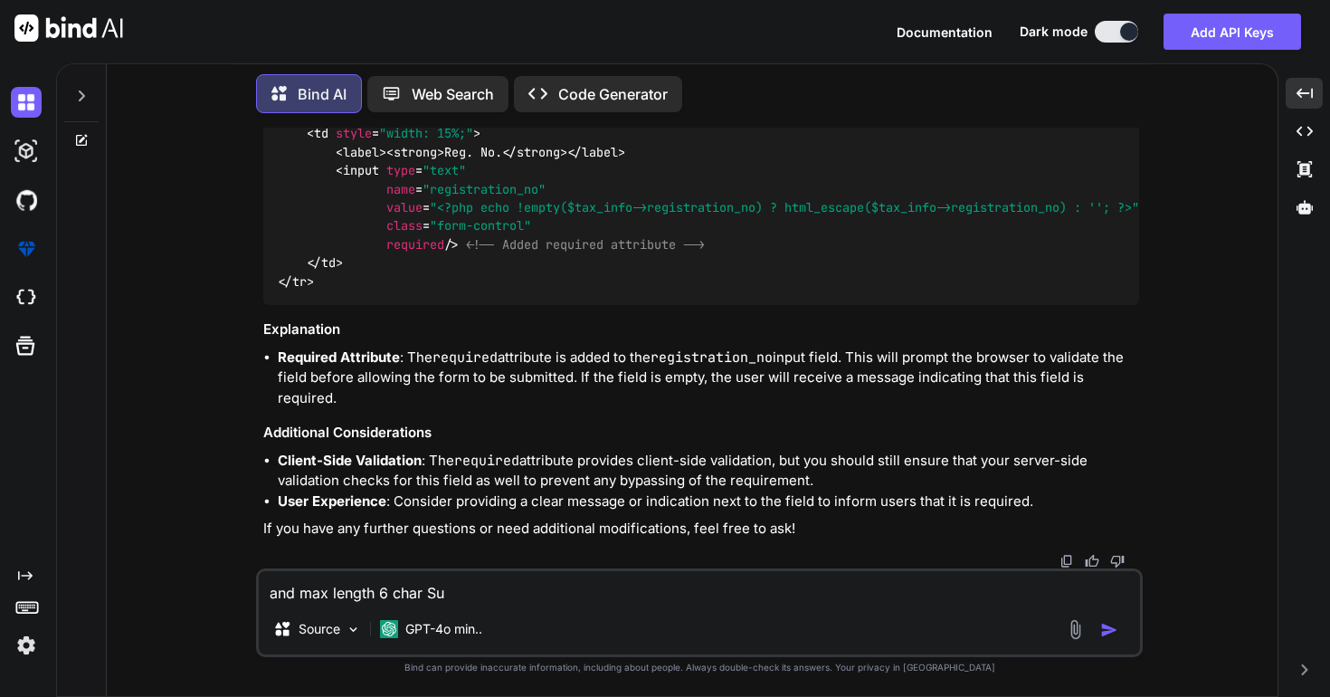
type textarea "x"
type textarea "and max length 6 char Suff"
type textarea "x"
type textarea "and max length 6 [PERSON_NAME]"
type textarea "x"
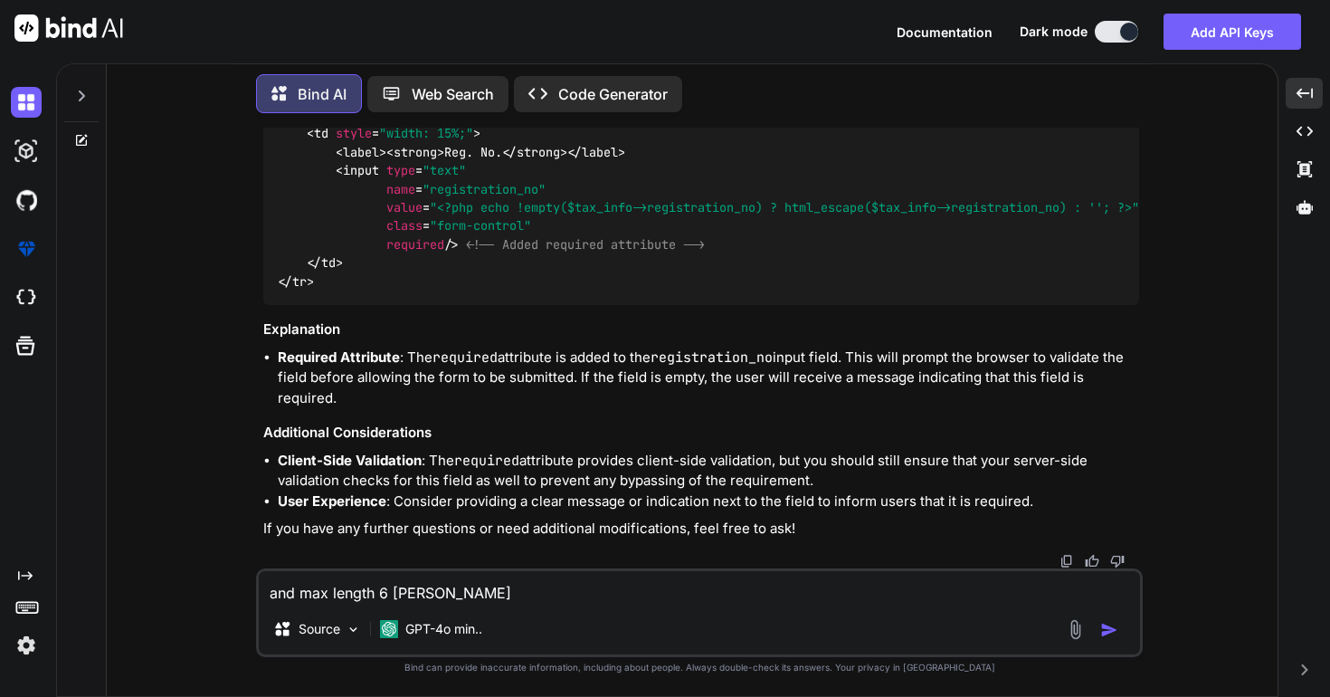
type textarea "and max length 6 char Suffix"
type textarea "x"
type textarea "and max length 6 char Suffix"
type textarea "x"
type textarea "and max length 6 char Suffix D"
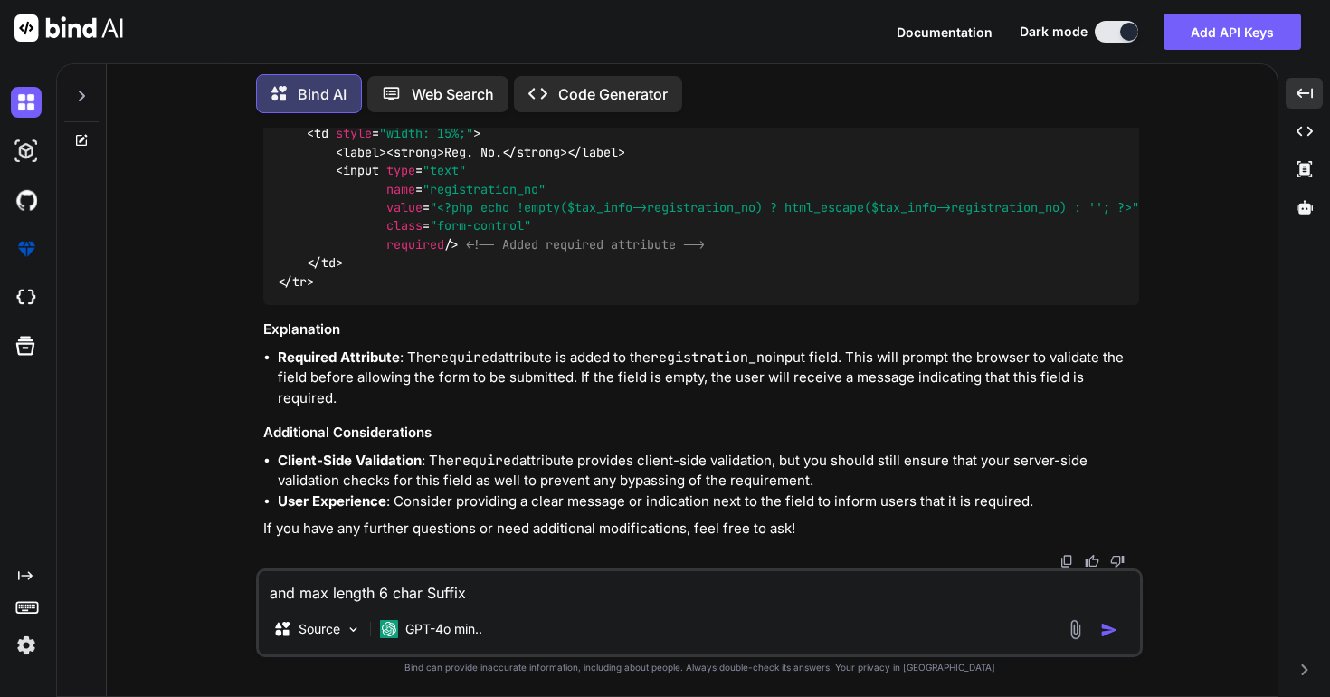
type textarea "x"
type textarea "and max length 6 char Suffix"
type textarea "x"
type textarea "and max length 6 char Suffix"
type textarea "x"
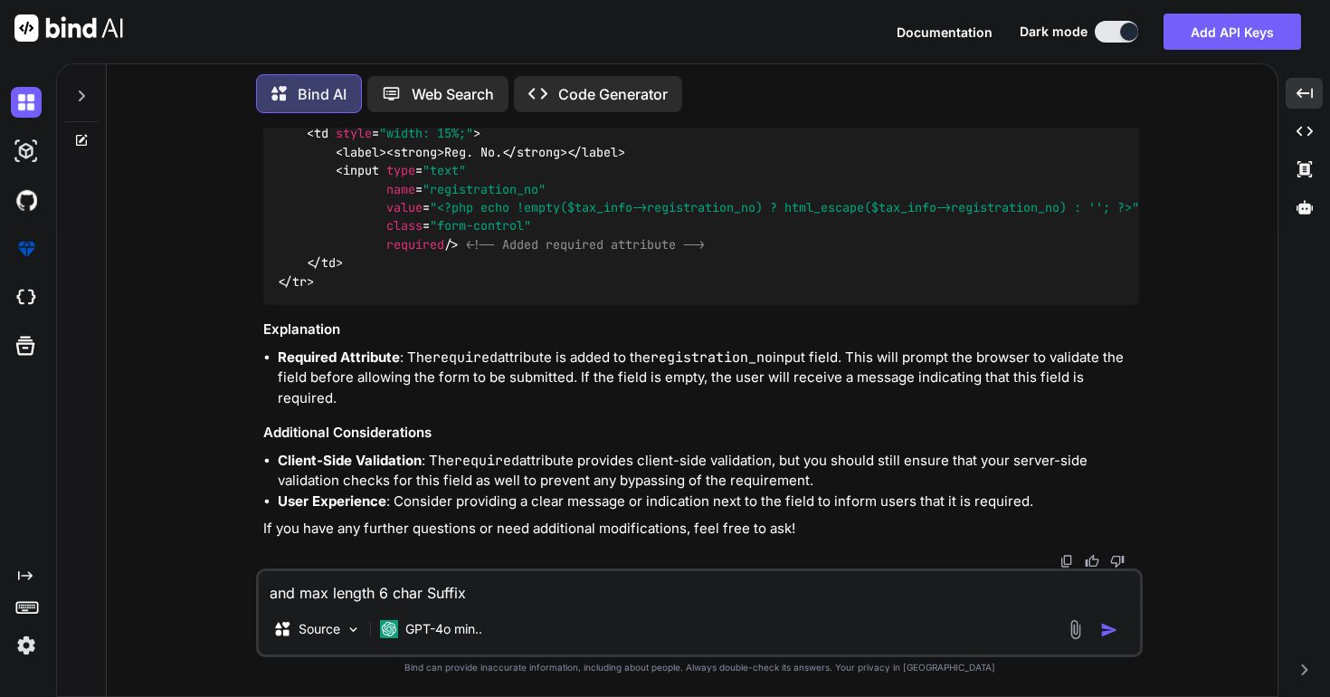
type textarea "and max length 6 [PERSON_NAME]"
type textarea "x"
type textarea "and max length 6 char Suff"
type textarea "x"
type textarea "and max length 6 char Suf"
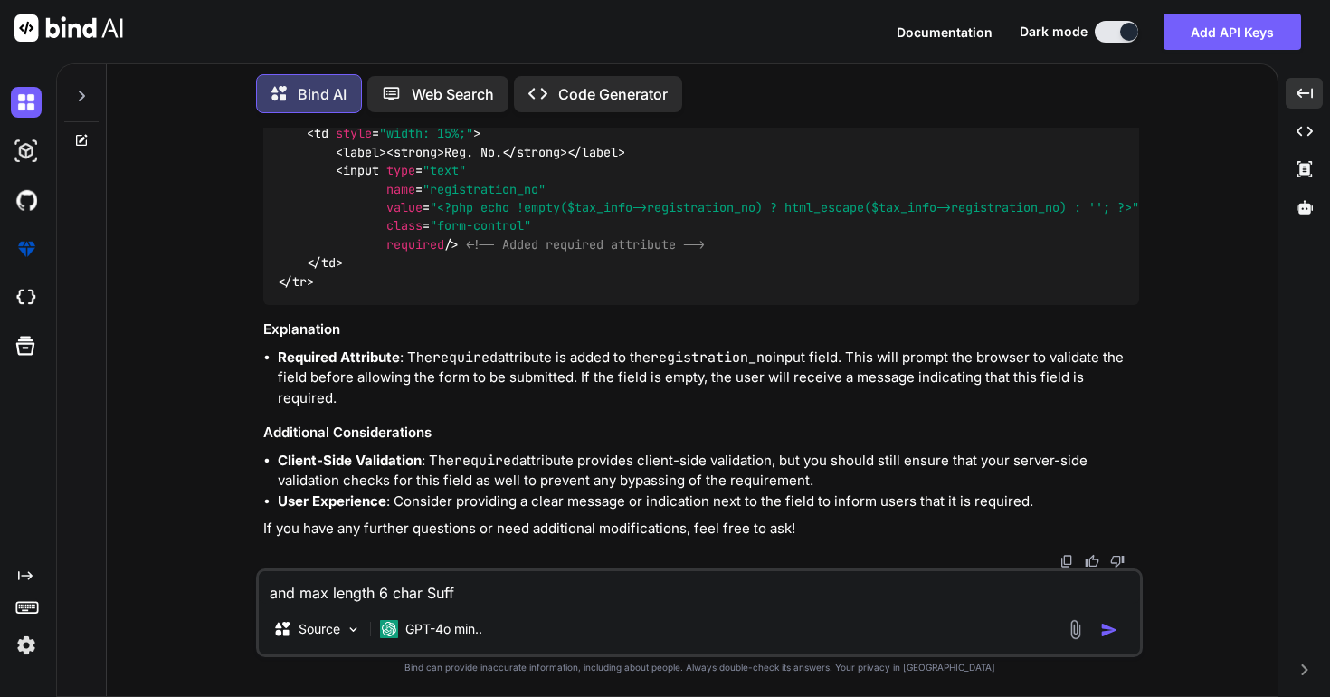
type textarea "x"
type textarea "and max length 6 char Su"
type textarea "x"
type textarea "and max length 6 char S"
type textarea "x"
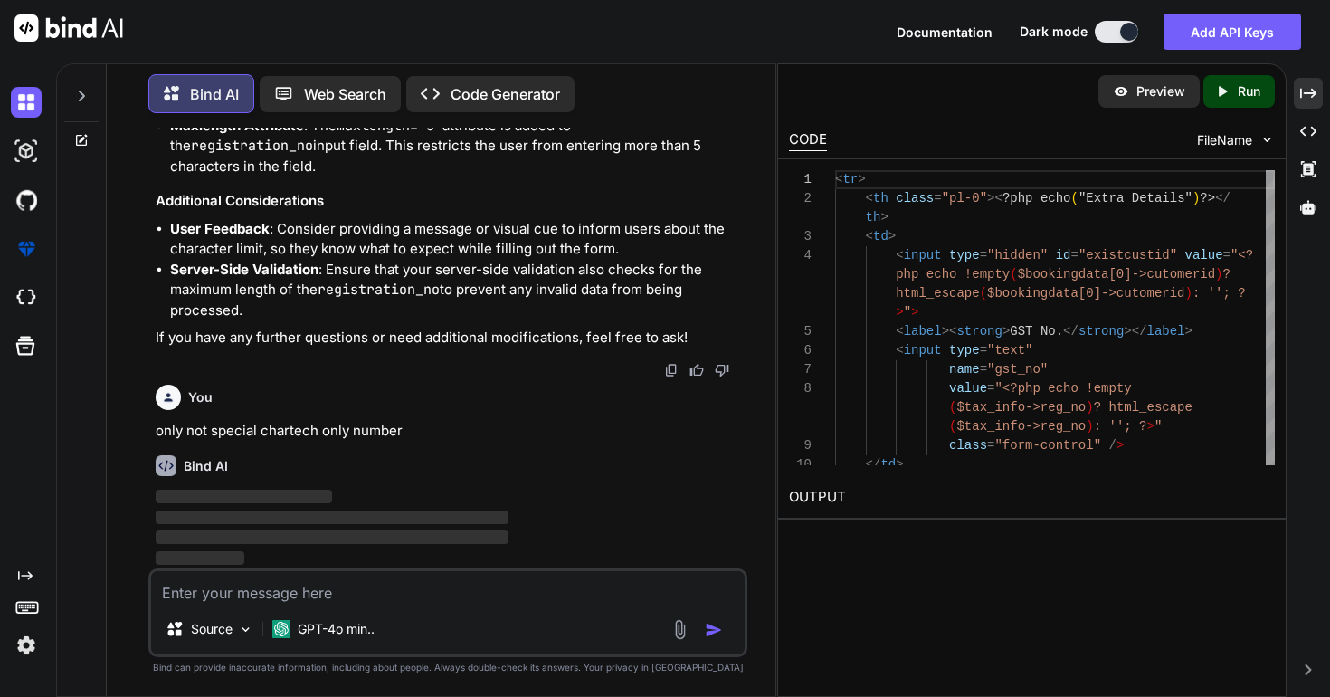
scroll to position [60911, 0]
click at [1295, 97] on div "Created with Pixso." at bounding box center [1308, 93] width 29 height 31
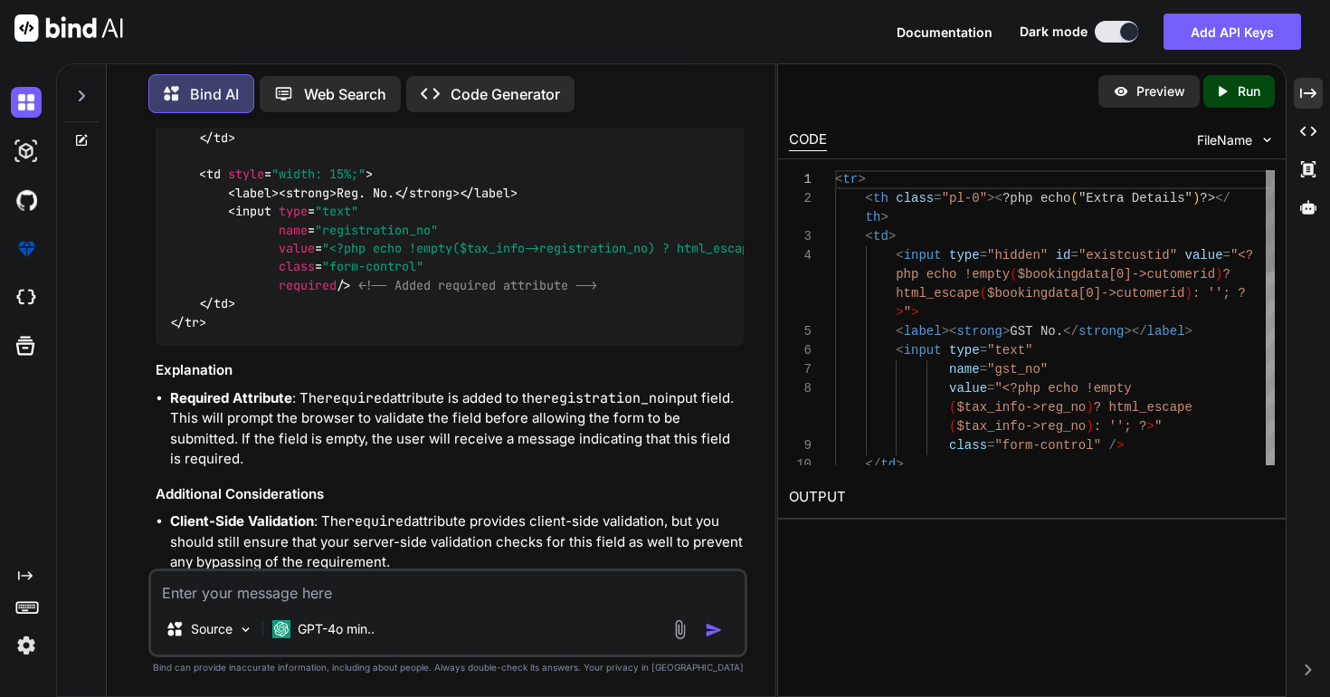
scroll to position [61743, 0]
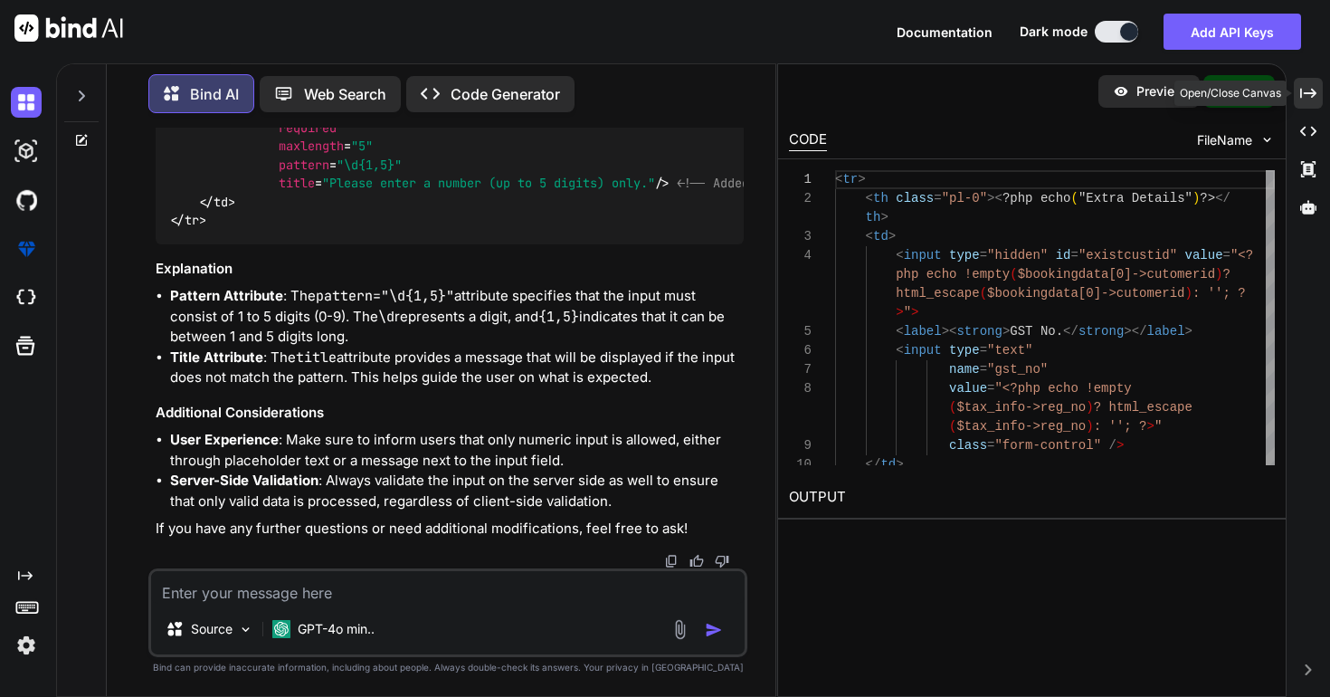
click at [1311, 93] on icon at bounding box center [1308, 93] width 16 height 10
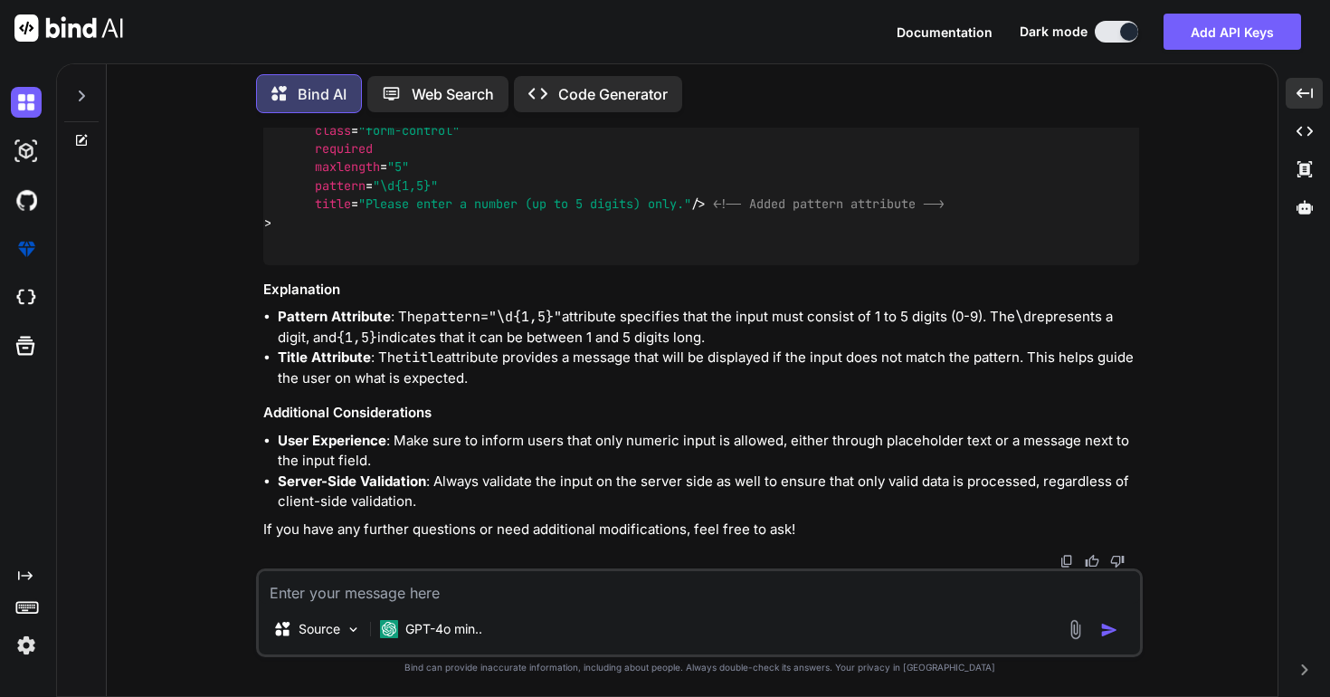
scroll to position [0, 0]
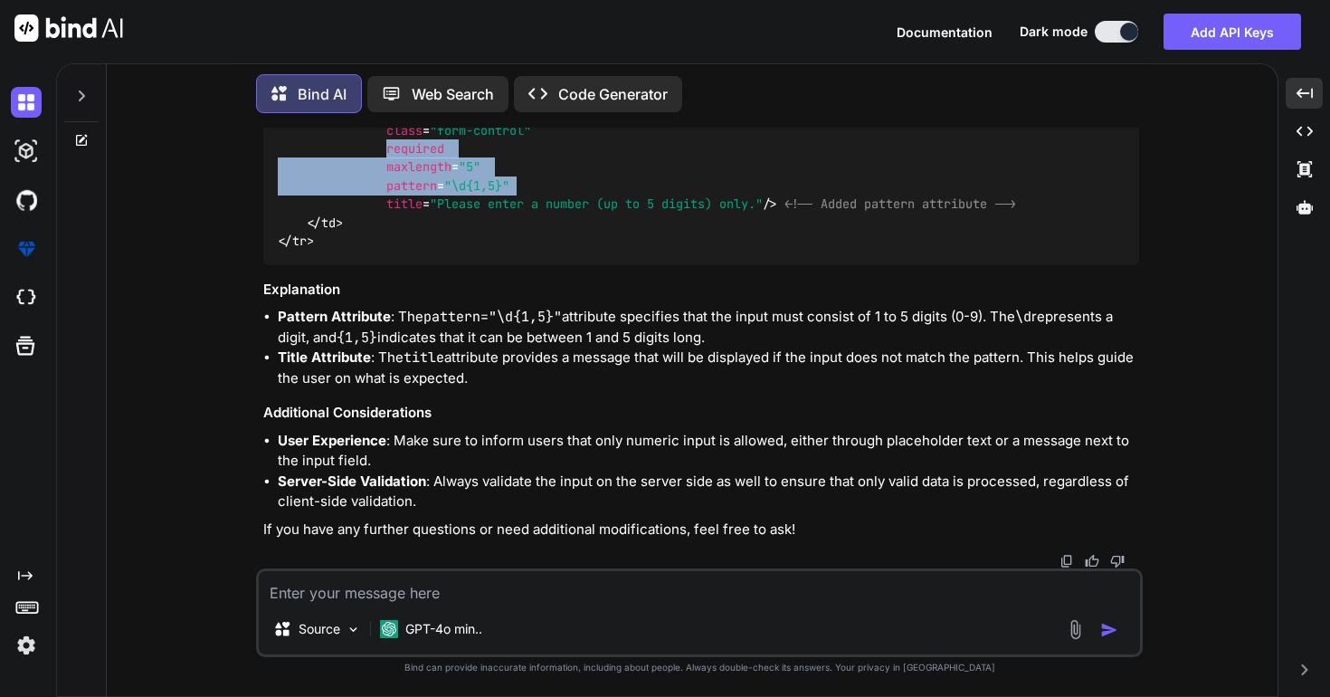
drag, startPoint x: 389, startPoint y: 366, endPoint x: 541, endPoint y: 405, distance: 157.2
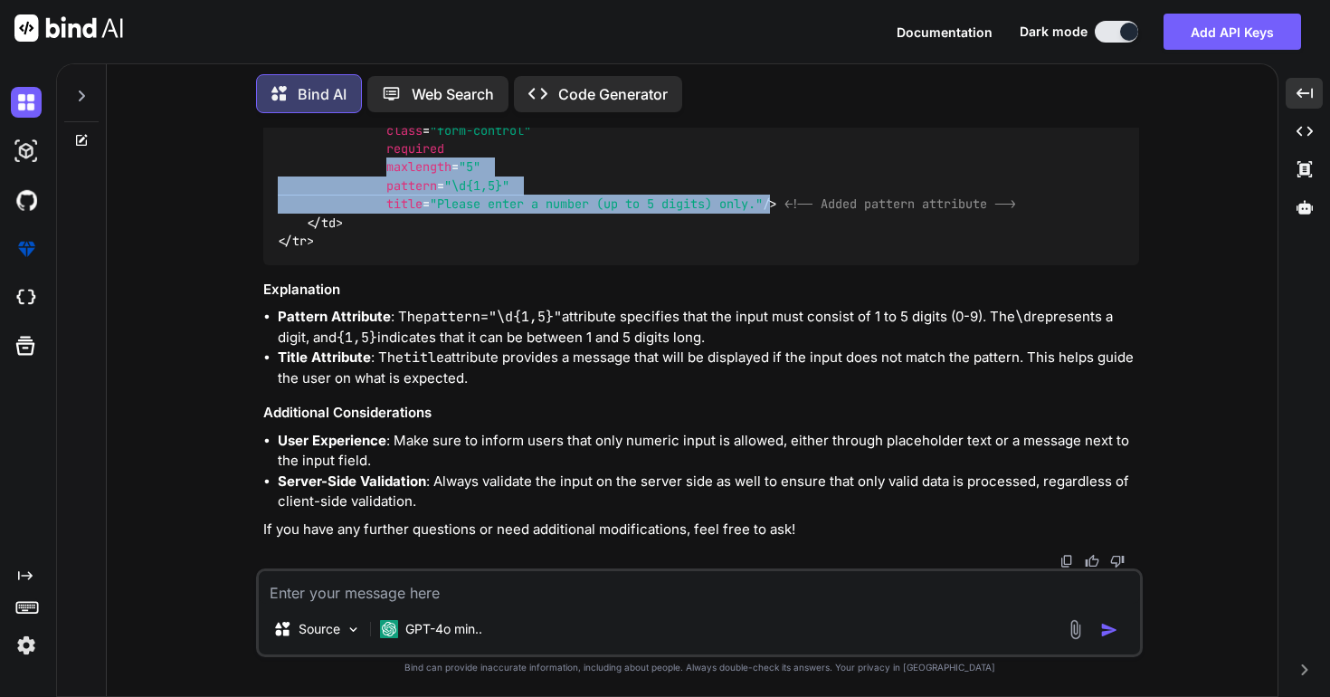
drag, startPoint x: 388, startPoint y: 386, endPoint x: 777, endPoint y: 415, distance: 390.2
click at [777, 213] on span "< input type = "text" name = "registration_no" value = "<?php echo !empty($tax_…" at bounding box center [712, 140] width 869 height 146
drag, startPoint x: 387, startPoint y: 366, endPoint x: 772, endPoint y: 419, distance: 388.3
click at [772, 213] on span "< input type = "text" name = "registration_no" value = "<?php echo !empty($tax_…" at bounding box center [712, 140] width 869 height 146
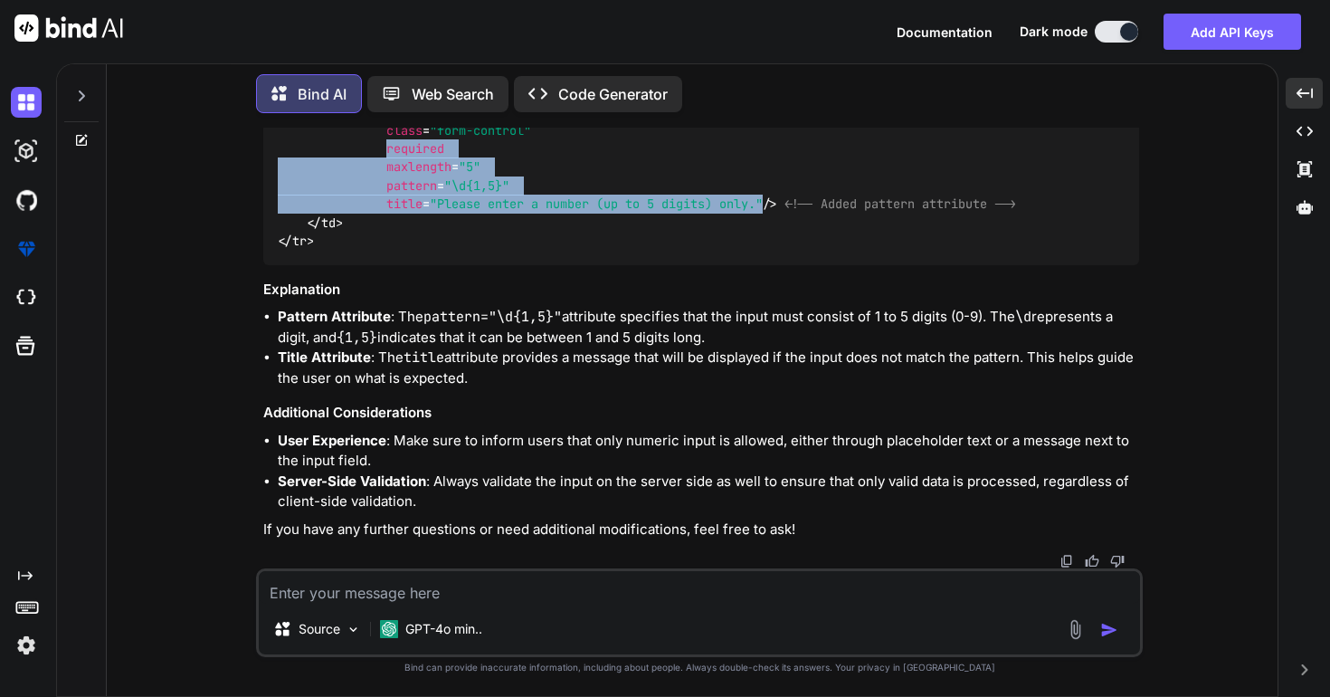
copy span "required maxlength = "5" pattern = "\d{1,5}" title = "Please enter a number (up…"
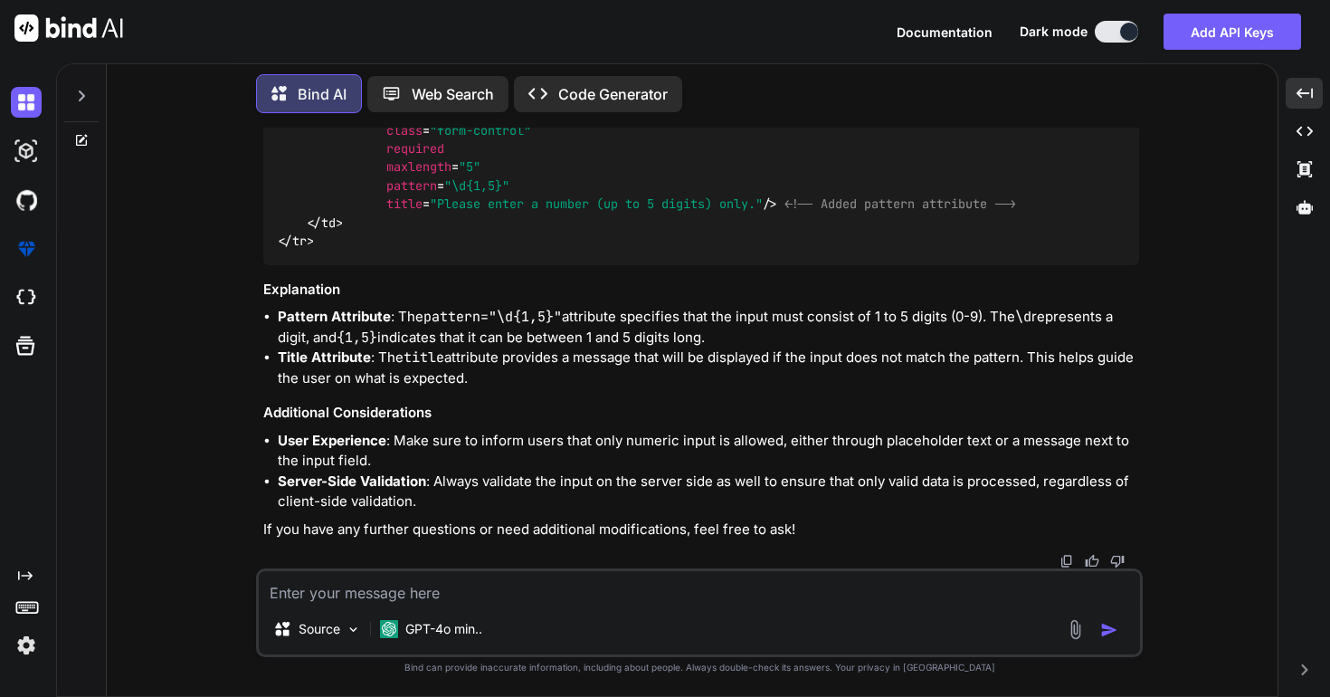
click at [428, 580] on textarea at bounding box center [699, 587] width 881 height 33
paste textarea "<td style="width: 15%;"> <label><strong>Reg. No.</strong></label> <input type="…"
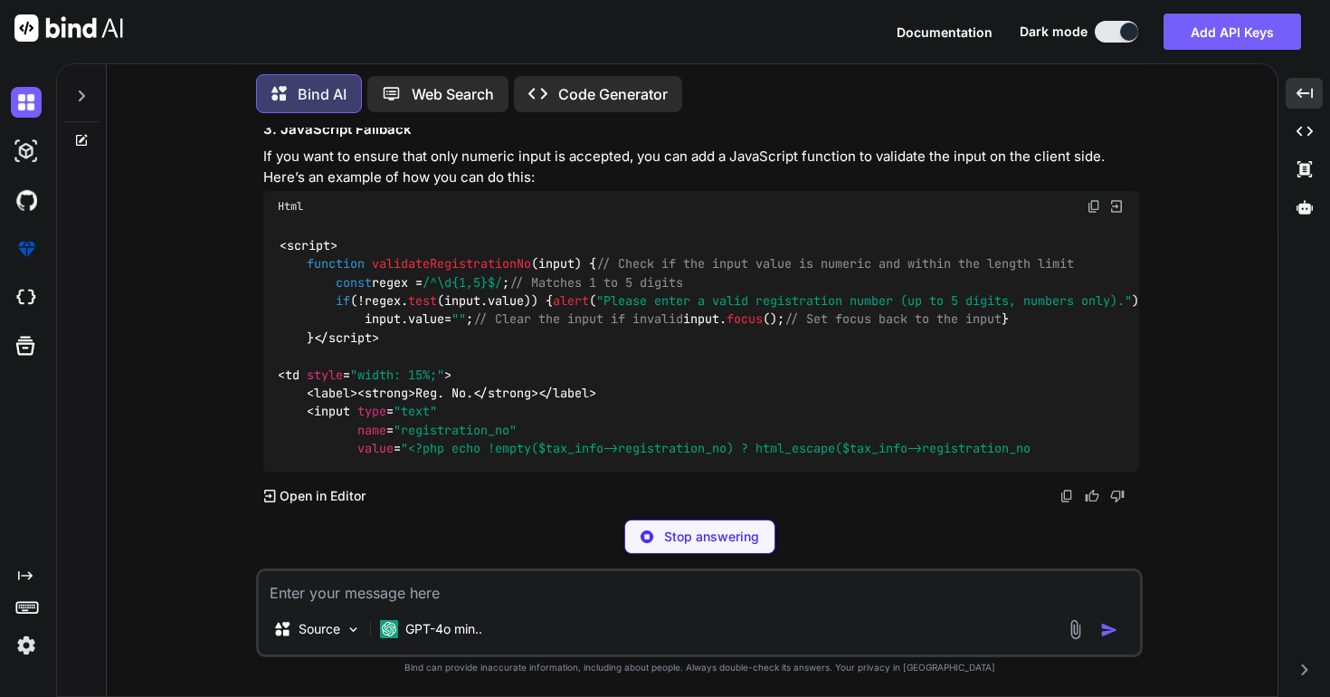
scroll to position [49718, 0]
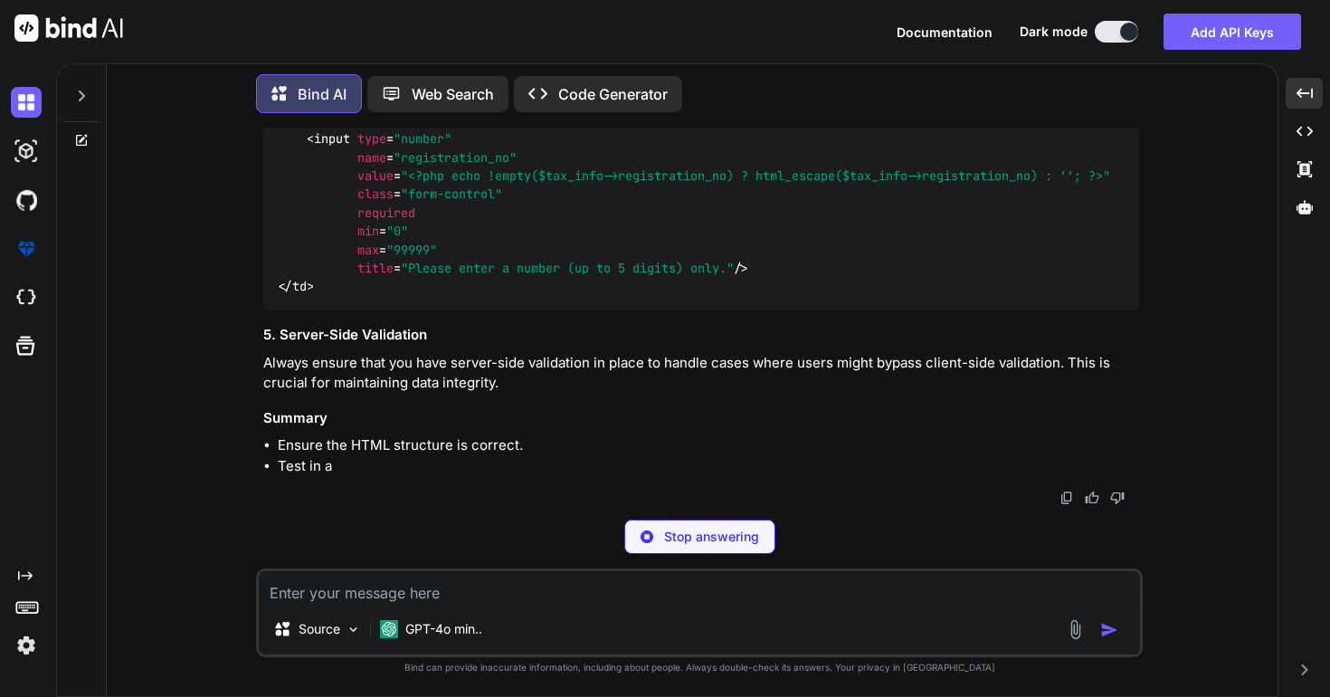
copy span "required"
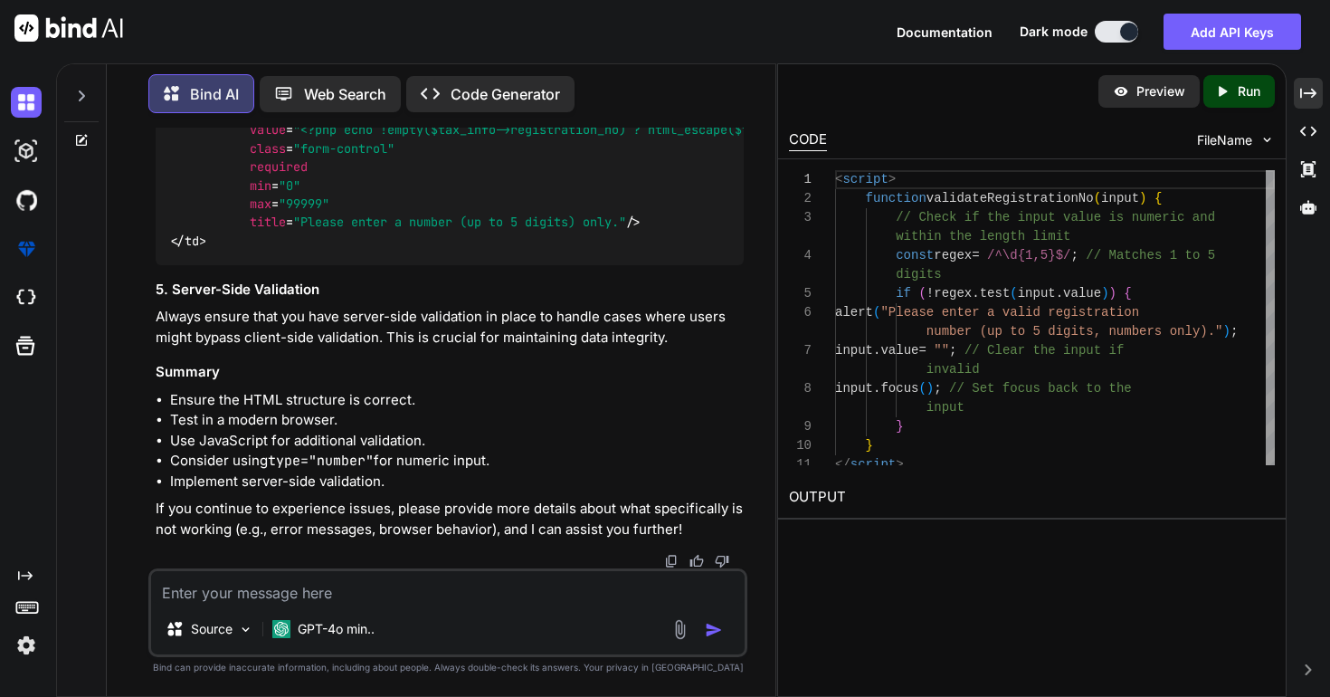
scroll to position [60468, 0]
click at [1309, 93] on icon at bounding box center [1308, 93] width 16 height 10
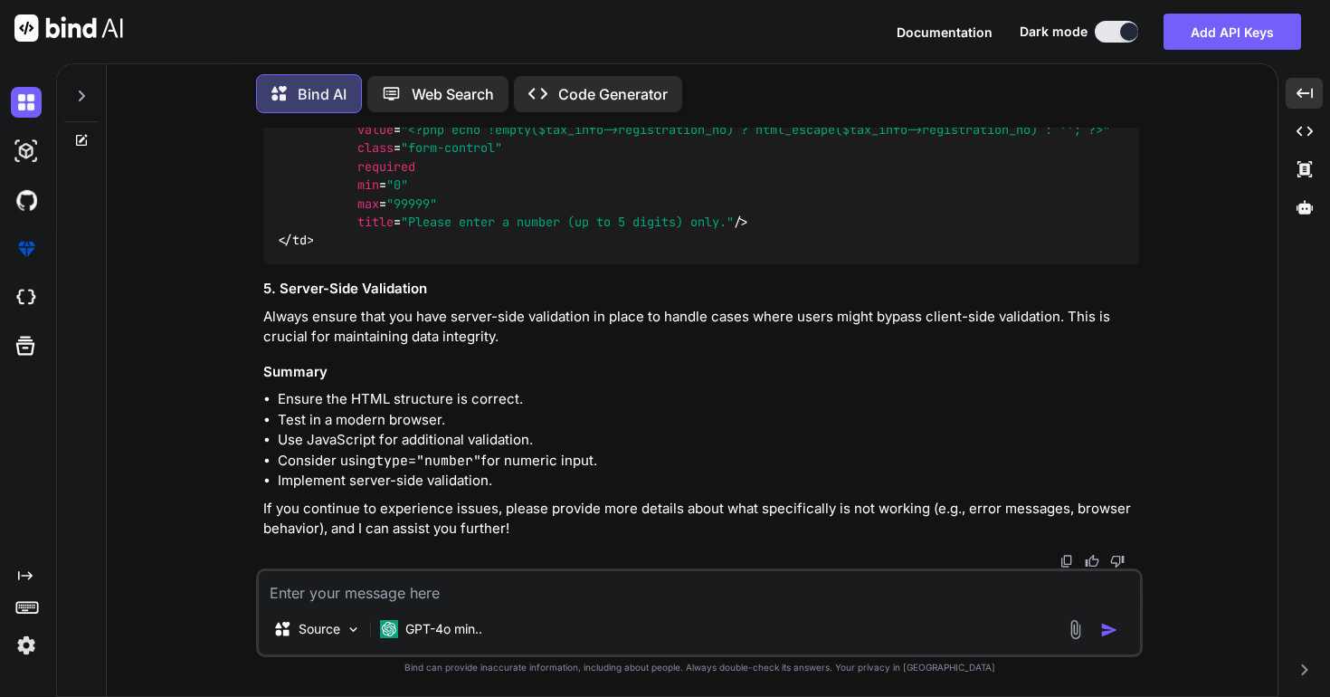
scroll to position [53610, 0]
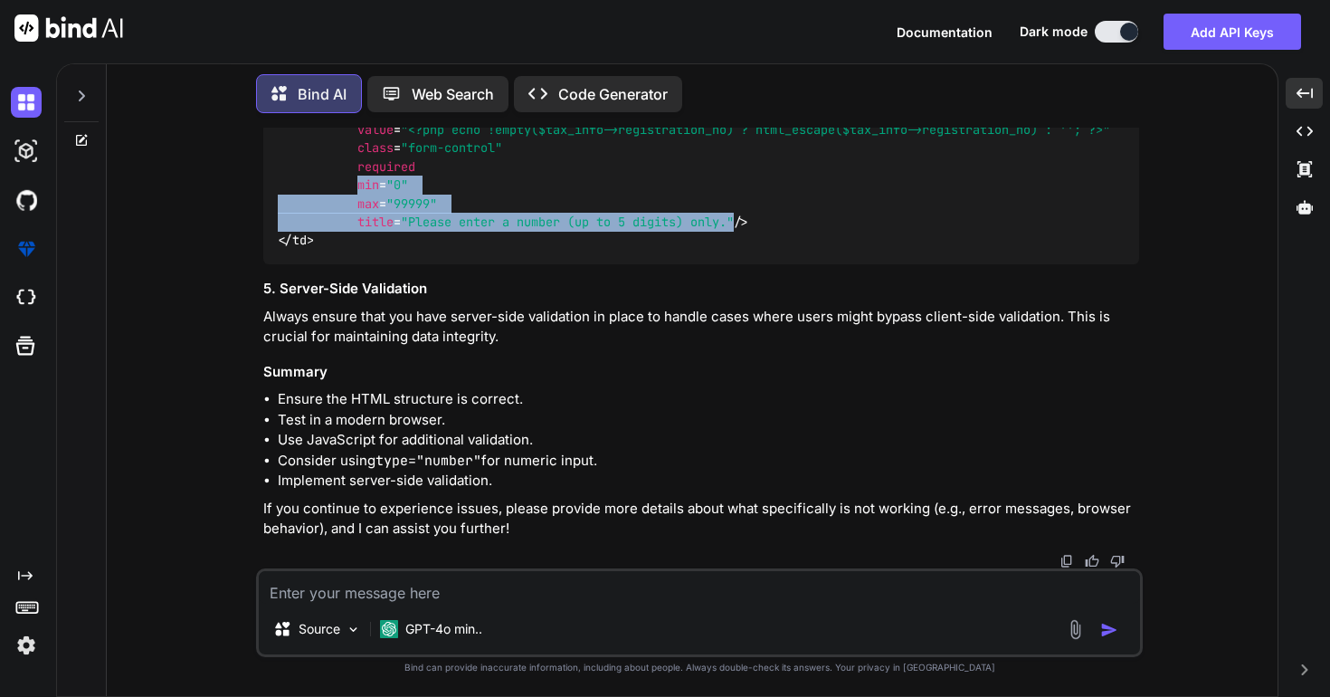
drag, startPoint x: 357, startPoint y: 275, endPoint x: 744, endPoint y: 309, distance: 387.9
click at [744, 231] on span "< input type = "number" name = "registration_no" value = "<?php echo !empty($ta…" at bounding box center [698, 158] width 840 height 146
copy span "min = "0" max = "99999" title = "Please enter a number (up to 5 digits) only.""
click at [388, 175] on span "required" at bounding box center [386, 166] width 58 height 16
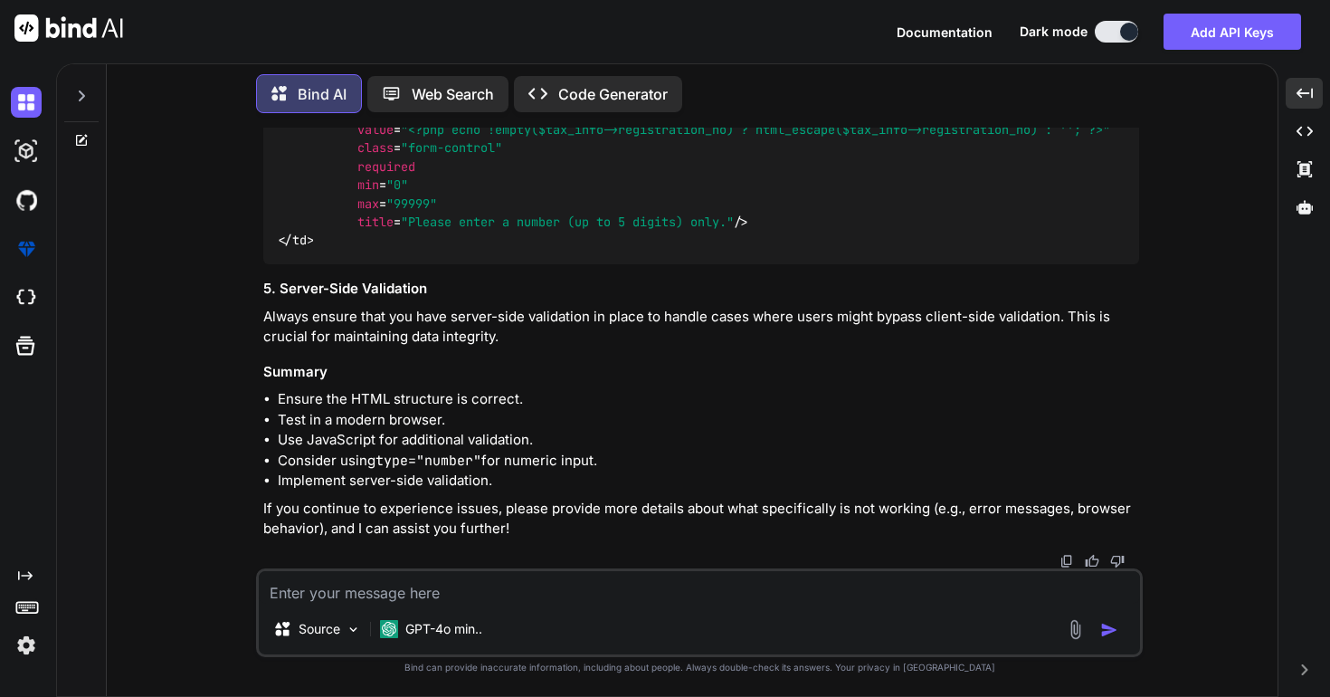
click at [388, 175] on span "required" at bounding box center [386, 166] width 58 height 16
copy span "required"
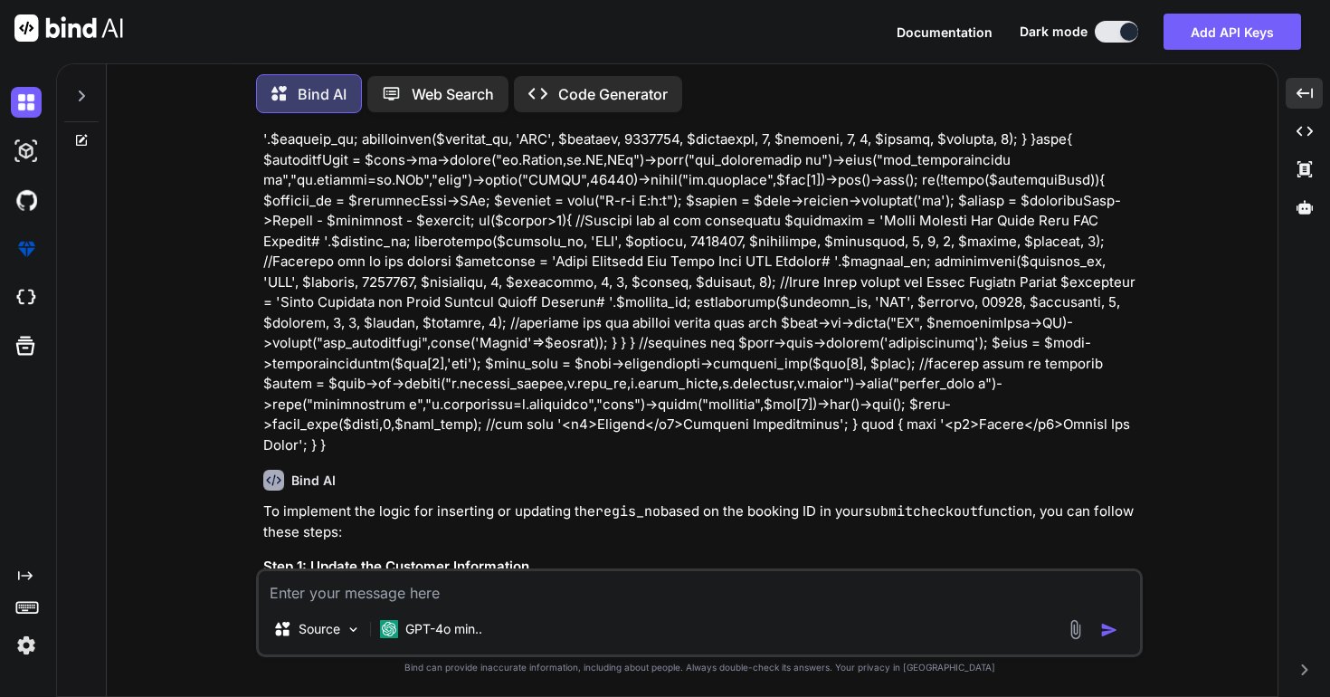
click at [584, 598] on textarea at bounding box center [699, 587] width 881 height 33
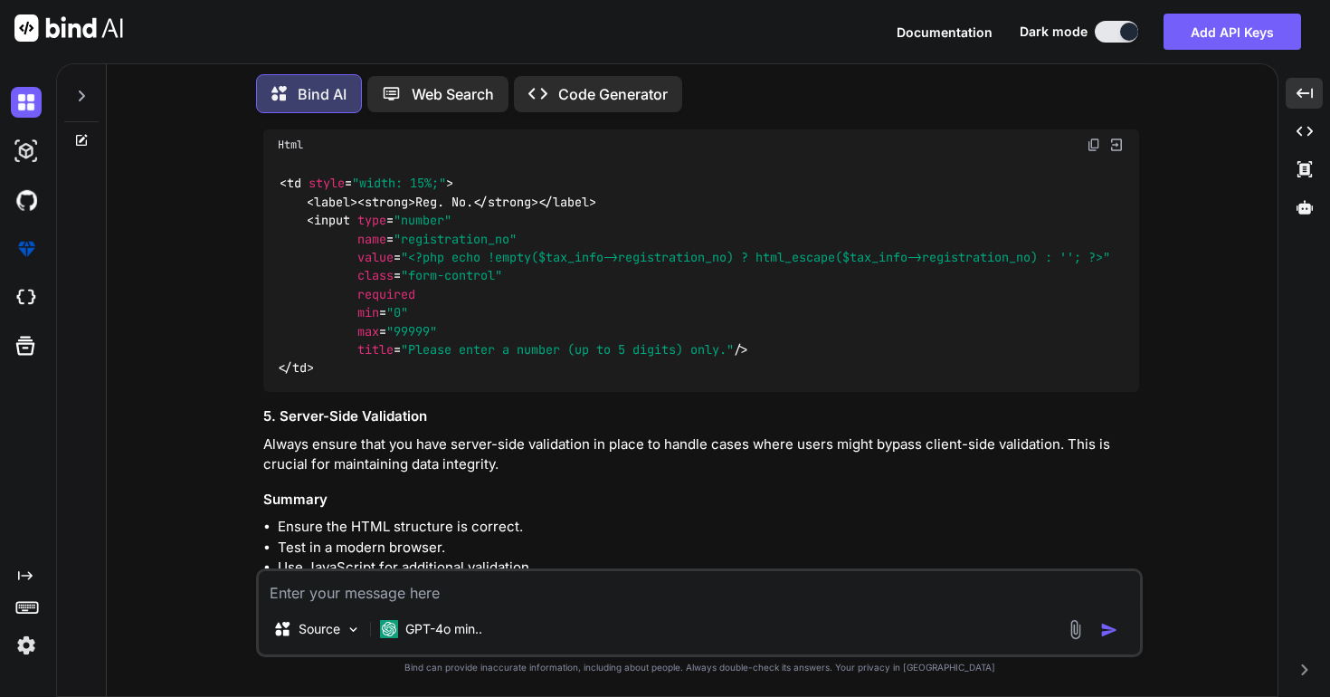
scroll to position [46273, 0]
